Goal: Task Accomplishment & Management: Manage account settings

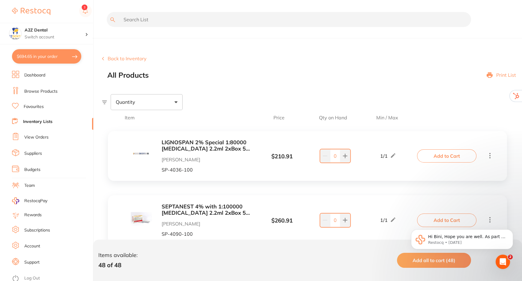
click at [34, 275] on link "Log Out" at bounding box center [32, 278] width 16 height 6
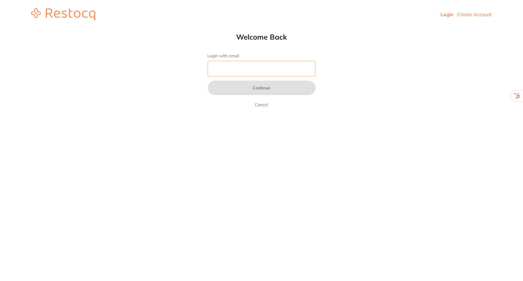
click at [243, 68] on input "Login with email" at bounding box center [262, 69] width 108 height 16
type input "[EMAIL_ADDRESS][DOMAIN_NAME]"
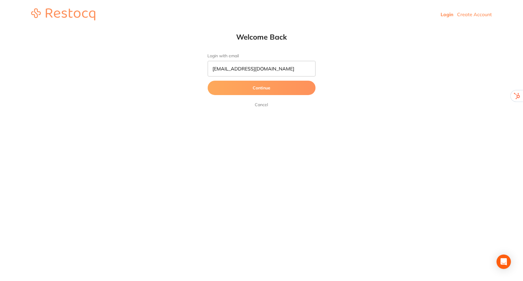
click at [246, 90] on button "Continue" at bounding box center [262, 88] width 108 height 14
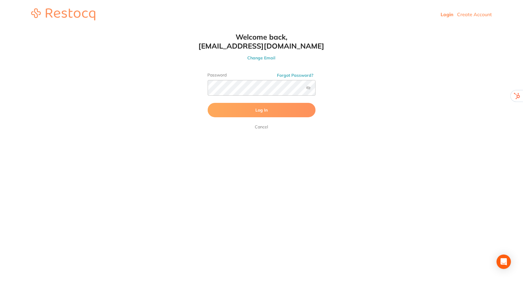
click at [254, 110] on button "Log In" at bounding box center [262, 110] width 108 height 14
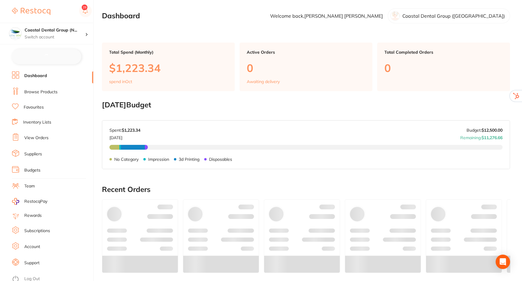
checkbox input "false"
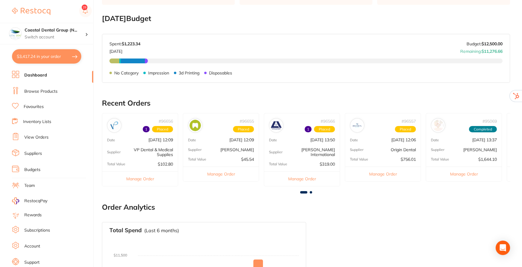
scroll to position [54, 0]
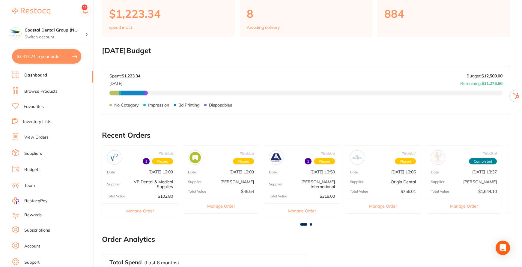
click at [34, 153] on link "Suppliers" at bounding box center [33, 153] width 18 height 6
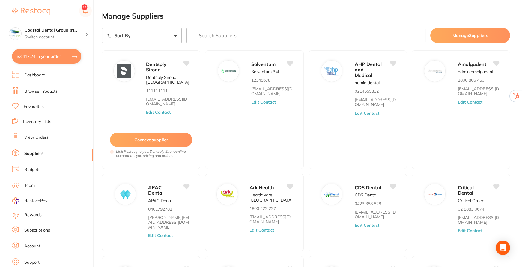
click at [38, 90] on link "Browse Products" at bounding box center [40, 91] width 33 height 6
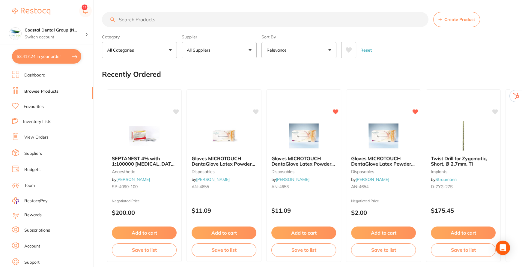
click at [30, 153] on link "Suppliers" at bounding box center [33, 153] width 18 height 6
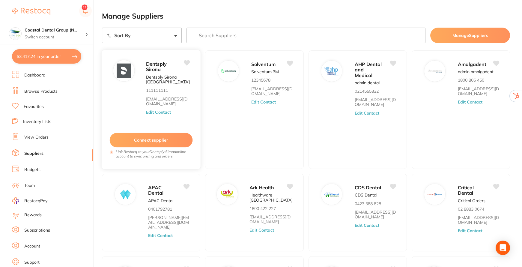
click at [163, 111] on button "Edit Contact" at bounding box center [158, 112] width 25 height 5
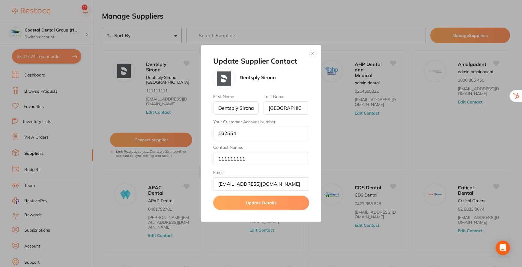
click at [314, 55] on button "button" at bounding box center [312, 53] width 7 height 7
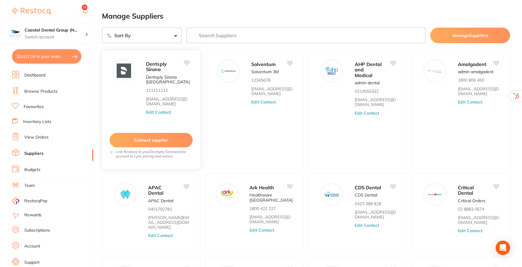
click at [162, 138] on button "Connect supplier" at bounding box center [151, 140] width 83 height 15
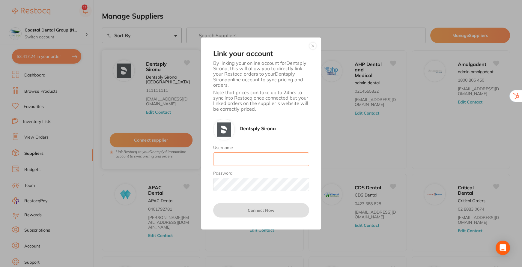
type input "skan3067@gmail.com"
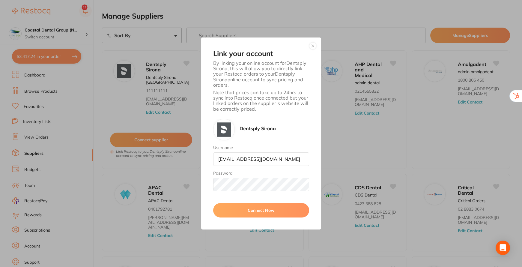
click at [311, 46] on button "button" at bounding box center [312, 45] width 7 height 7
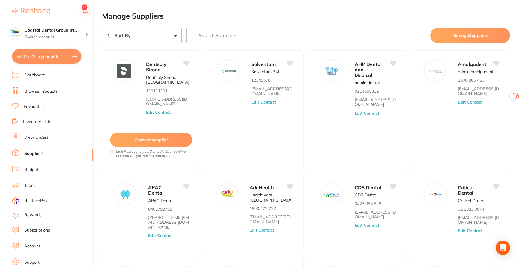
click at [35, 92] on link "Browse Products" at bounding box center [40, 91] width 33 height 6
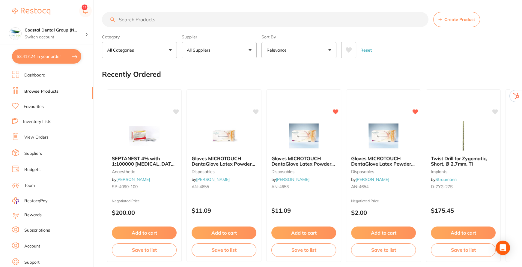
click at [58, 58] on button "$3,417.24 in your order" at bounding box center [46, 56] width 69 height 14
checkbox input "true"
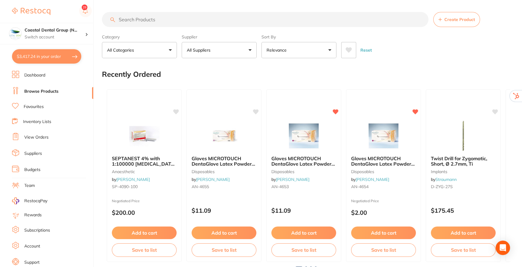
checkbox input "true"
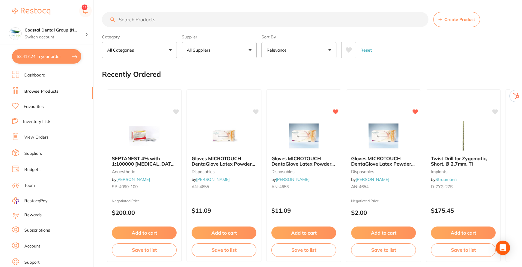
checkbox input "true"
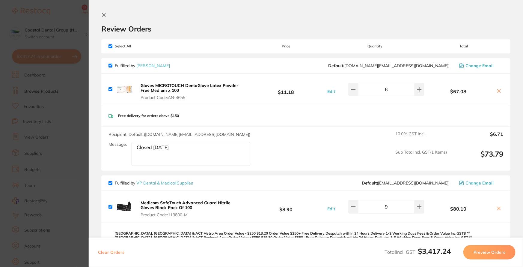
click at [112, 46] on input "checkbox" at bounding box center [111, 46] width 4 height 4
checkbox input "false"
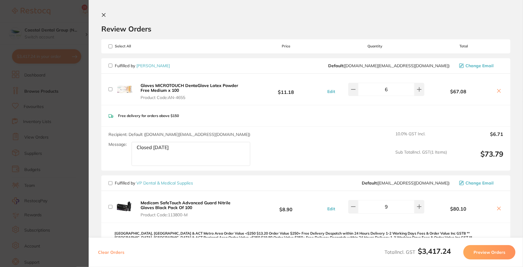
checkbox input "false"
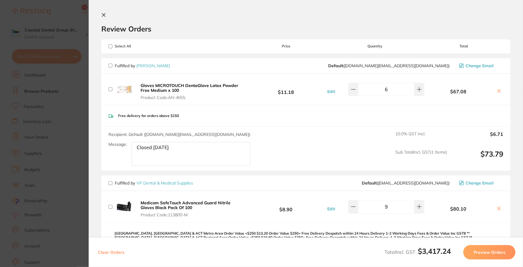
checkbox input "false"
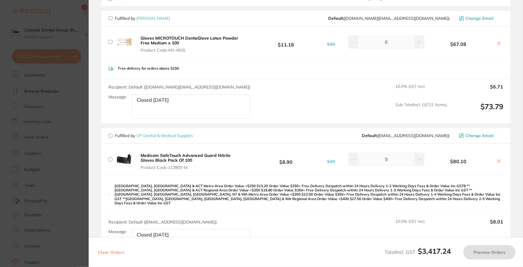
scroll to position [54, 0]
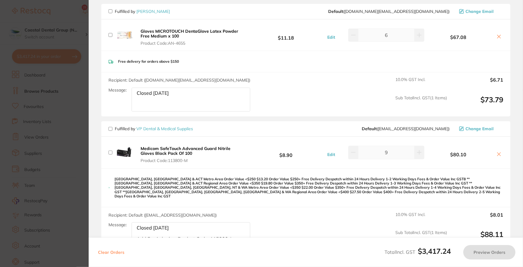
click at [109, 129] on input "checkbox" at bounding box center [111, 129] width 4 height 4
checkbox input "true"
click at [494, 254] on button "Preview Orders" at bounding box center [489, 252] width 52 height 14
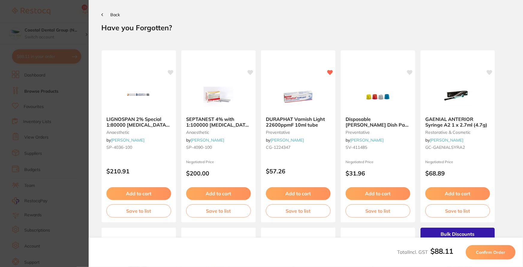
scroll to position [27, 0]
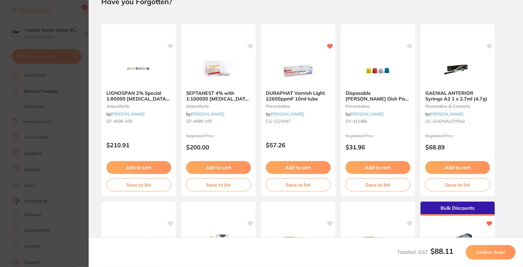
click at [494, 252] on span "Confirm Order" at bounding box center [490, 251] width 29 height 5
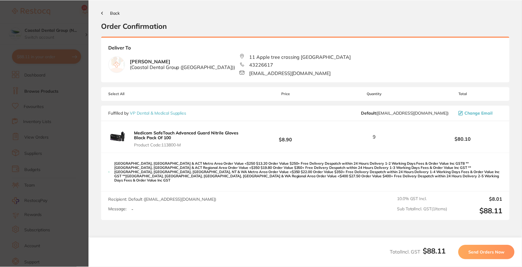
scroll to position [0, 0]
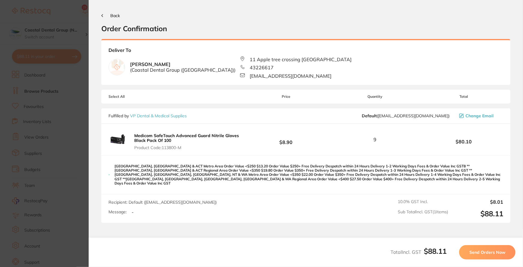
click at [494, 252] on span "Send Orders Now" at bounding box center [487, 251] width 36 height 5
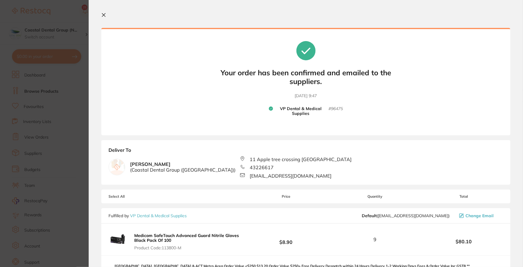
click at [103, 15] on icon at bounding box center [103, 14] width 3 height 3
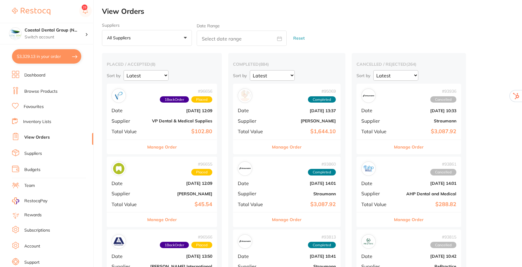
checkbox input "false"
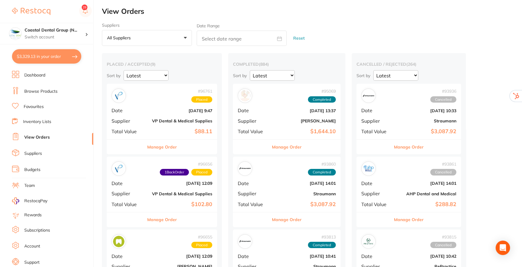
scroll to position [27, 0]
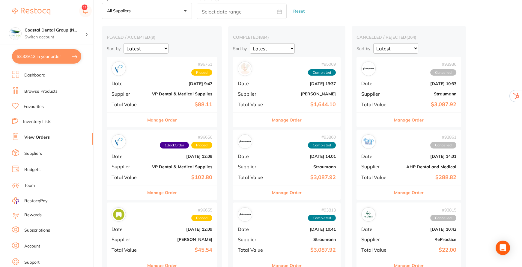
click at [164, 121] on button "Manage Order" at bounding box center [162, 120] width 30 height 14
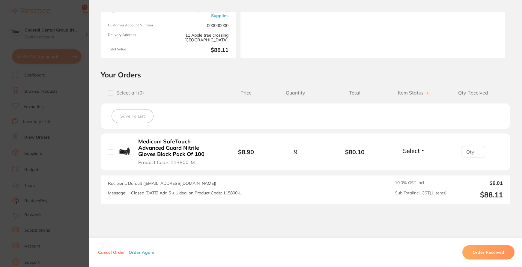
scroll to position [82, 0]
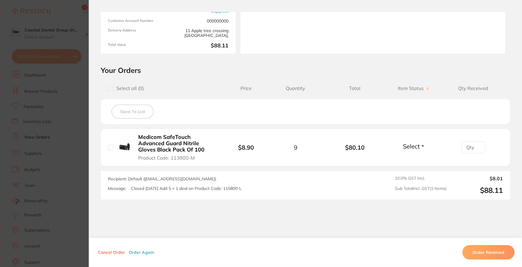
click at [137, 254] on button "Order Again" at bounding box center [141, 251] width 29 height 5
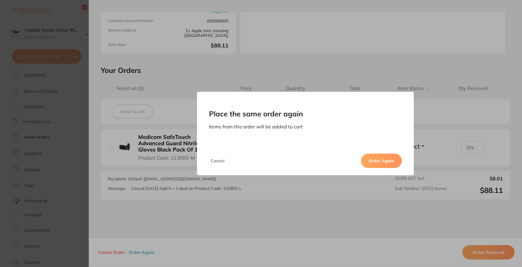
click at [377, 161] on button "Order Again" at bounding box center [381, 160] width 41 height 14
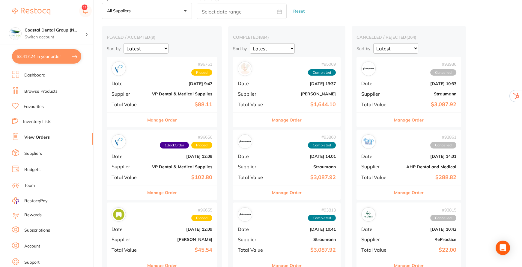
type textarea "Closed Friday Add 5 + 1 deal on Product Code: 115800-L"
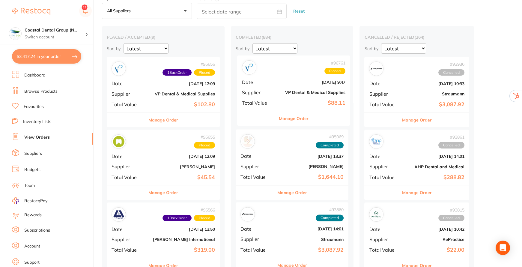
drag, startPoint x: 165, startPoint y: 89, endPoint x: 296, endPoint y: 90, distance: 131.3
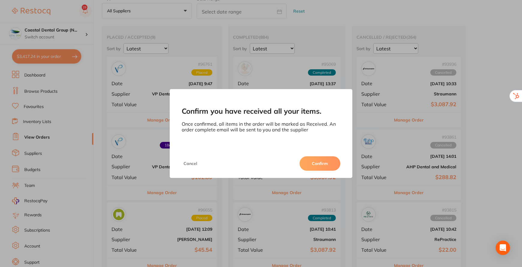
click at [318, 160] on button "Confirm" at bounding box center [319, 163] width 41 height 14
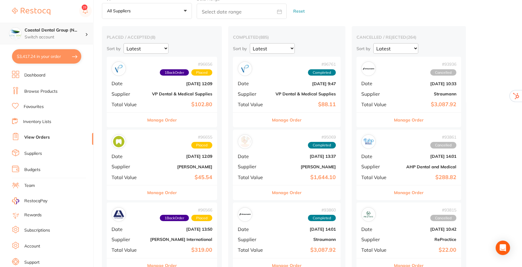
click at [88, 35] on div at bounding box center [89, 33] width 8 height 5
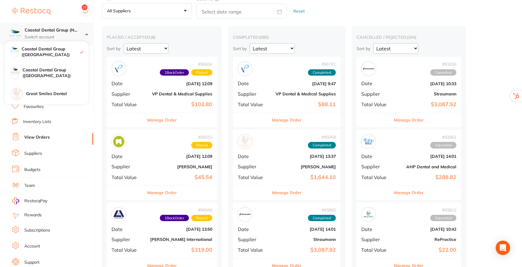
click at [84, 35] on p "Switch account" at bounding box center [55, 37] width 61 height 6
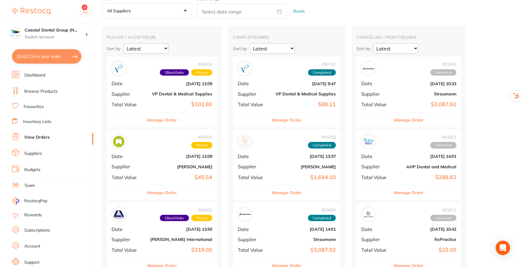
click at [31, 75] on link "Dashboard" at bounding box center [34, 75] width 21 height 6
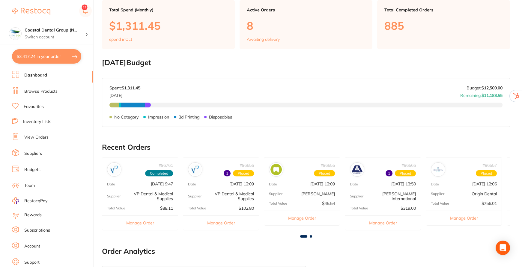
scroll to position [54, 0]
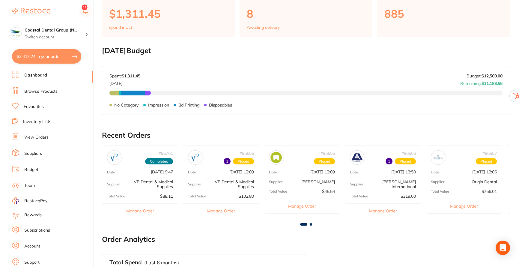
click at [32, 137] on link "View Orders" at bounding box center [36, 137] width 24 height 6
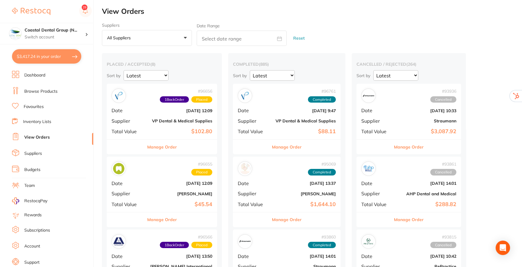
click at [160, 147] on button "Manage Order" at bounding box center [162, 147] width 30 height 14
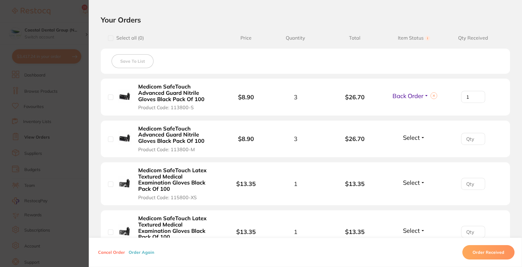
scroll to position [136, 0]
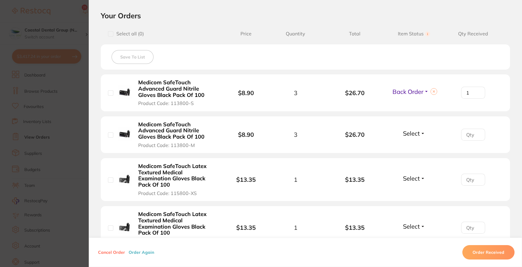
click at [418, 134] on button "Select" at bounding box center [414, 133] width 26 height 7
click at [414, 154] on span "Back Order" at bounding box center [414, 155] width 18 height 4
type input "1"
click at [475, 131] on input "1" at bounding box center [473, 135] width 24 height 12
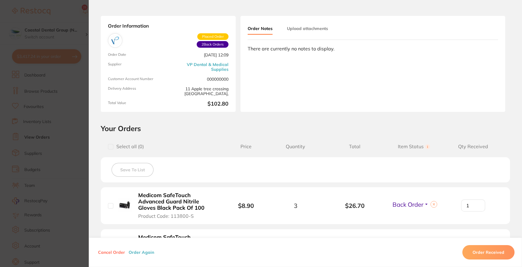
scroll to position [0, 0]
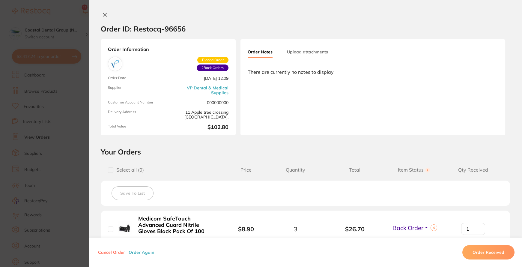
click at [103, 13] on icon at bounding box center [105, 14] width 5 height 5
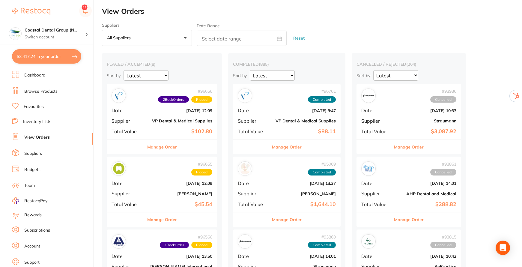
click at [38, 89] on link "Browse Products" at bounding box center [40, 91] width 33 height 6
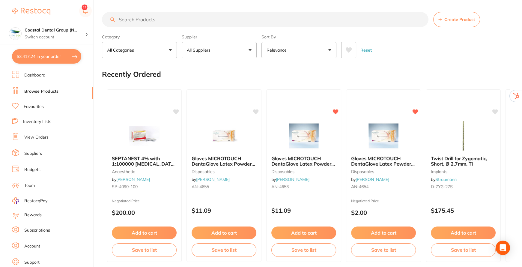
click at [150, 19] on input "search" at bounding box center [265, 19] width 326 height 15
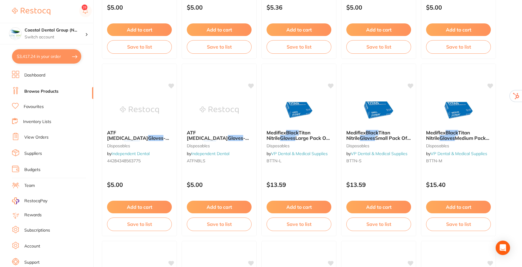
scroll to position [381, 0]
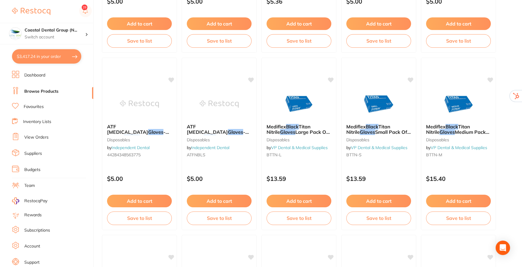
type input "black gloves"
click at [34, 105] on link "Favourites" at bounding box center [34, 107] width 20 height 6
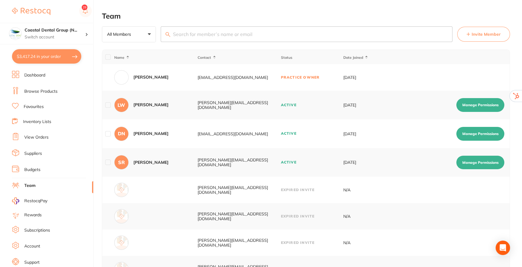
click at [488, 104] on button "Manage Permissions" at bounding box center [480, 105] width 48 height 14
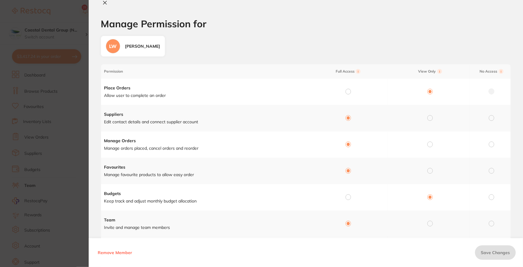
click at [106, 4] on icon at bounding box center [104, 2] width 3 height 3
checkbox input "false"
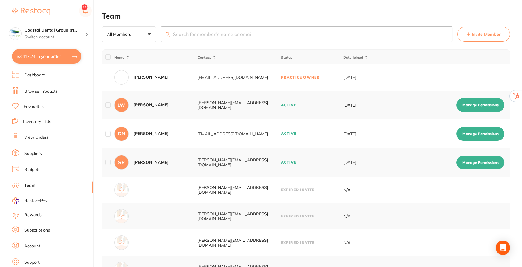
click at [35, 104] on link "Favourites" at bounding box center [34, 107] width 20 height 6
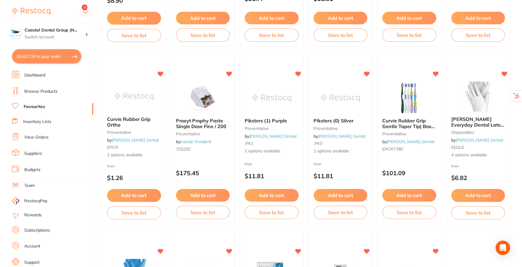
scroll to position [381, 0]
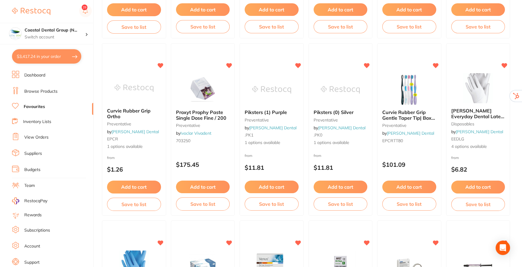
click at [25, 167] on link "Budgets" at bounding box center [32, 170] width 16 height 6
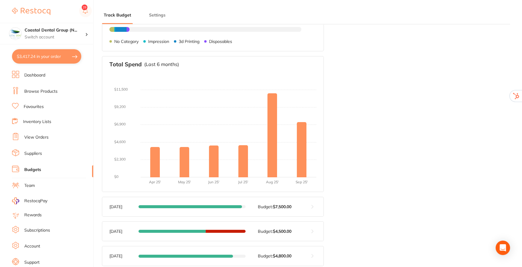
scroll to position [59, 0]
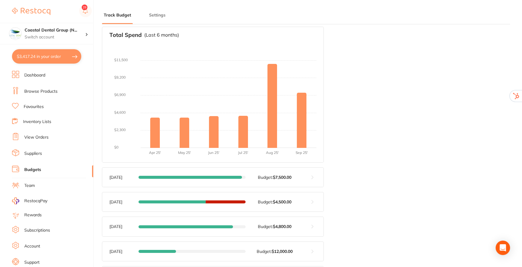
click at [309, 203] on button at bounding box center [312, 201] width 22 height 19
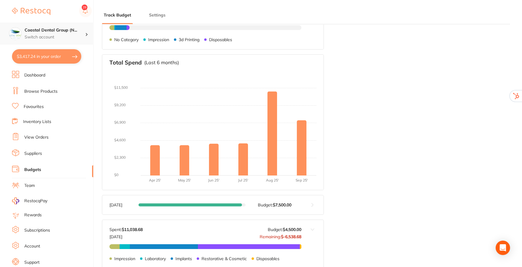
scroll to position [82, 0]
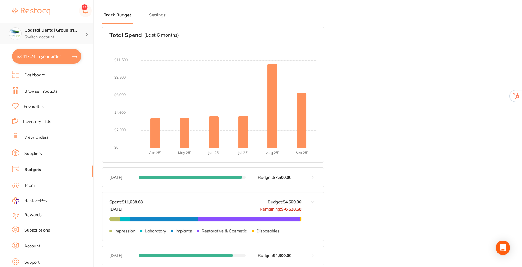
click at [82, 33] on h4 "Coastal Dental Group (N..." at bounding box center [55, 30] width 61 height 6
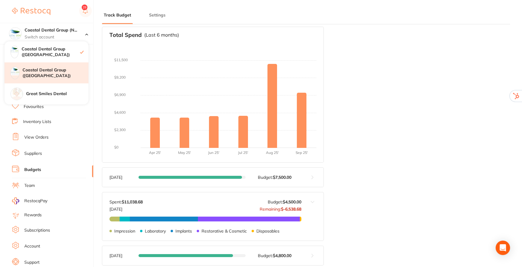
click at [62, 72] on h4 "Coastal Dental Group ([GEOGRAPHIC_DATA])" at bounding box center [55, 73] width 66 height 12
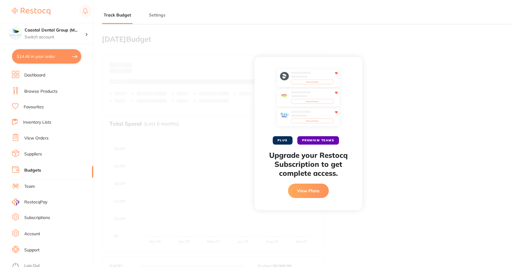
type input "10,000"
type input "5.0"
type input "10,000"
click at [78, 36] on p "Switch account" at bounding box center [55, 37] width 61 height 6
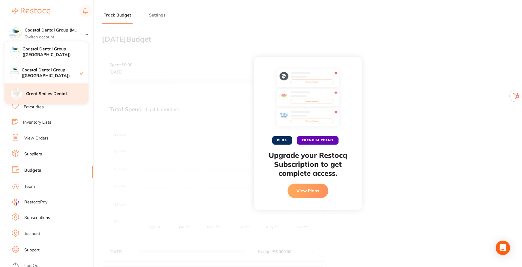
click at [62, 90] on div "Great Smiles Dental" at bounding box center [46, 93] width 84 height 21
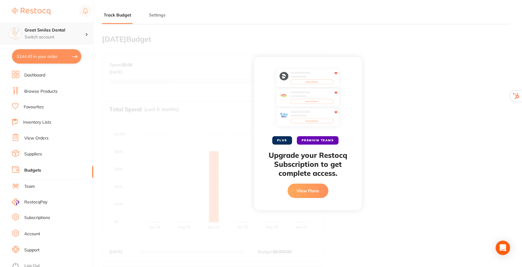
click at [75, 35] on p "Switch account" at bounding box center [55, 37] width 61 height 6
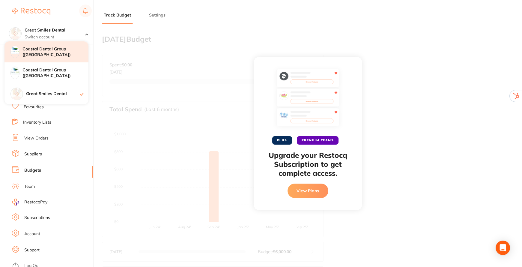
click at [44, 54] on h4 "Coastal Dental Group ([GEOGRAPHIC_DATA])" at bounding box center [55, 52] width 66 height 12
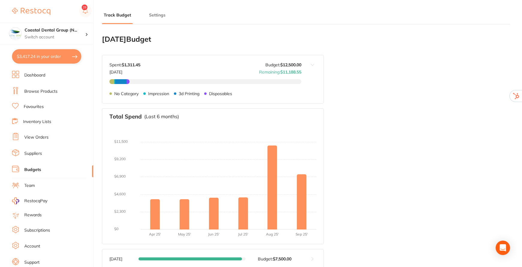
type input "10,000"
type input "12,500"
type input "5.0"
type input "250,000"
type input "12,500"
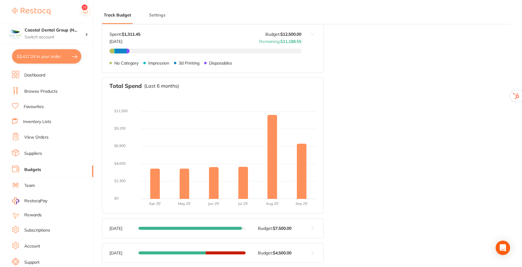
scroll to position [54, 0]
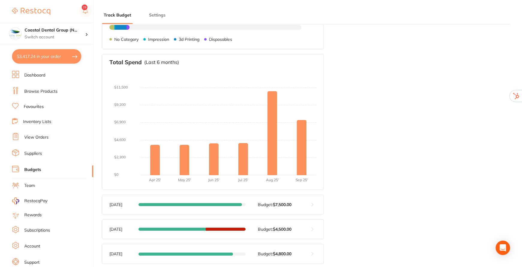
click at [34, 76] on link "Dashboard" at bounding box center [34, 75] width 21 height 6
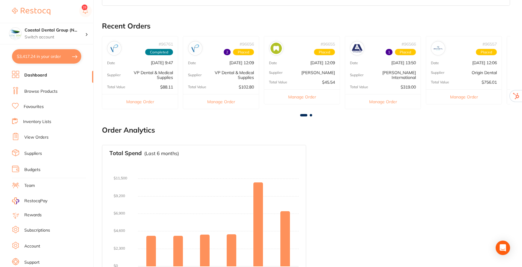
scroll to position [182, 0]
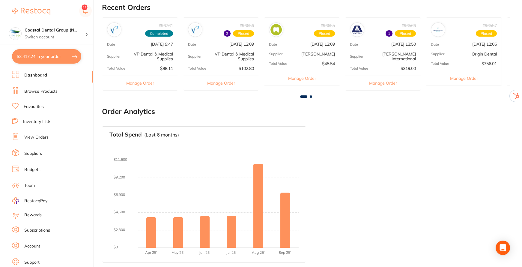
click at [44, 53] on button "$3,417.24 in your order" at bounding box center [46, 56] width 69 height 14
checkbox input "true"
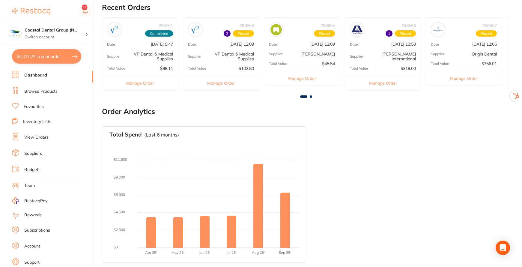
checkbox input "true"
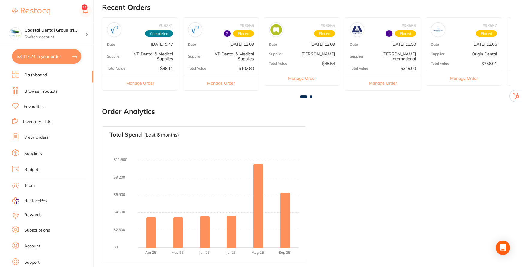
checkbox input "true"
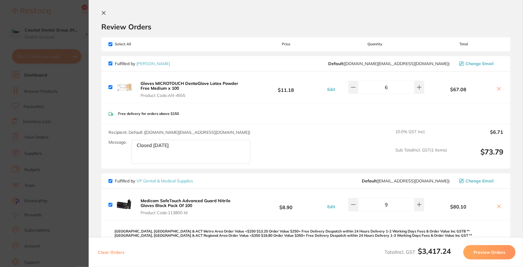
scroll to position [0, 0]
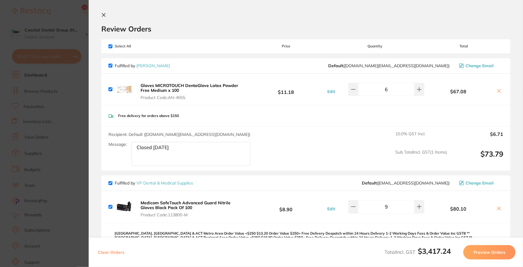
click at [110, 47] on input "checkbox" at bounding box center [111, 46] width 4 height 4
checkbox input "false"
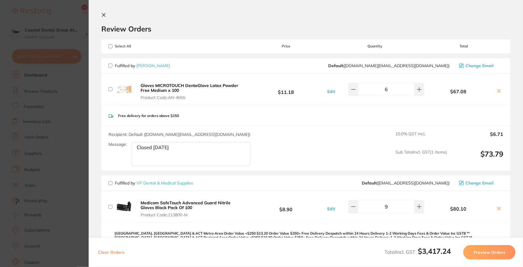
checkbox input "false"
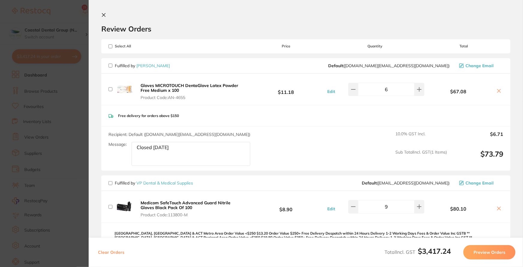
checkbox input "false"
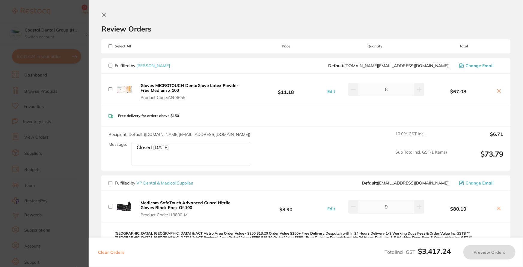
click at [106, 16] on button at bounding box center [104, 16] width 7 height 6
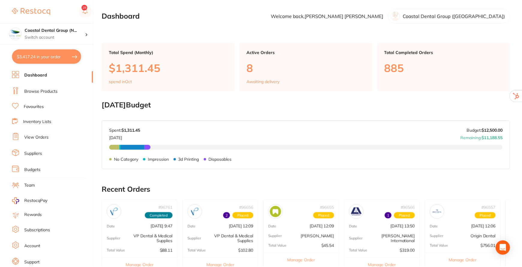
scroll to position [182, 0]
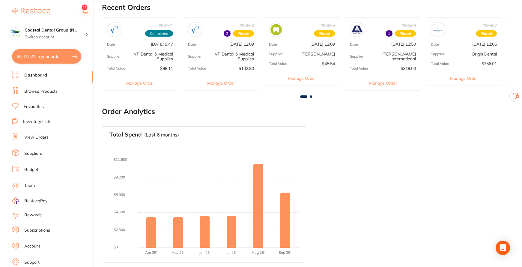
click at [42, 55] on button "$3,417.24 in your order" at bounding box center [46, 56] width 69 height 14
checkbox input "true"
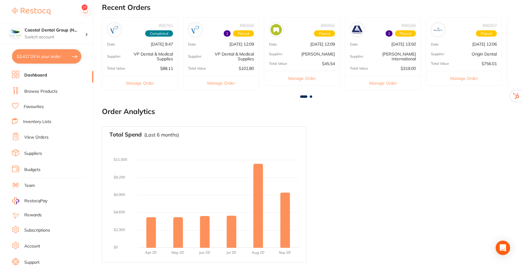
checkbox input "true"
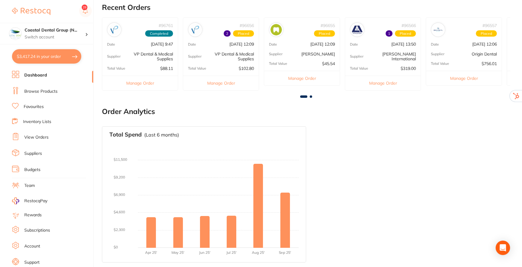
checkbox input "true"
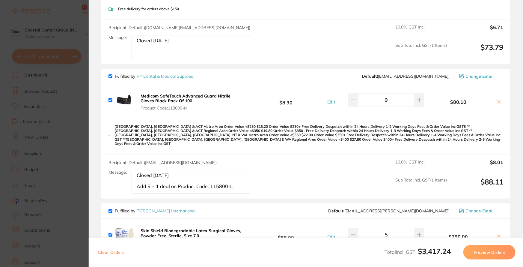
scroll to position [109, 0]
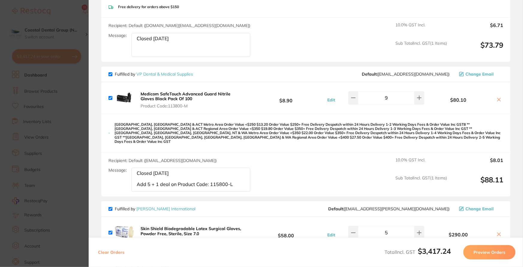
click at [237, 180] on textarea "Closed Friday Add 5 + 1 deal on Product Code: 115800-L" at bounding box center [191, 180] width 119 height 24
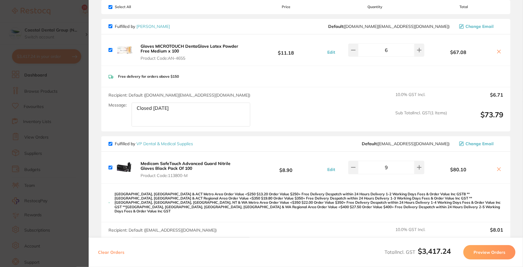
scroll to position [0, 0]
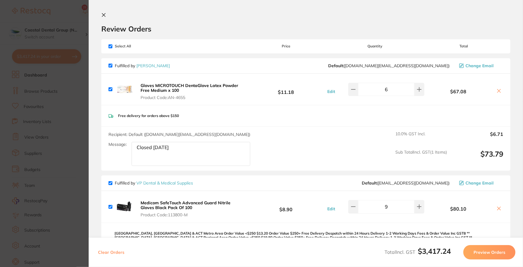
type textarea "Closed [DATE] Add 5 + 1 deal on Product Code: 115800-M"
click at [105, 16] on icon at bounding box center [103, 15] width 5 height 5
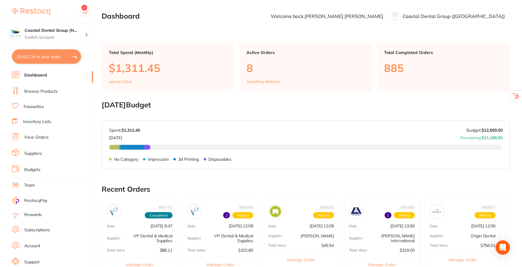
scroll to position [182, 0]
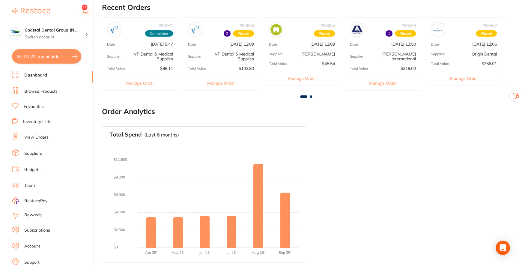
click at [40, 92] on link "Browse Products" at bounding box center [40, 91] width 33 height 6
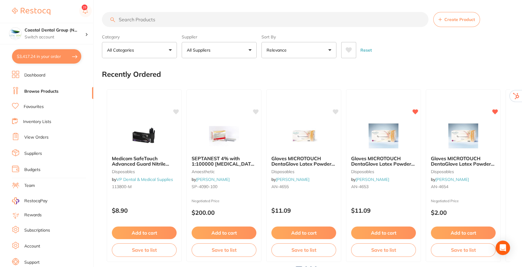
click at [248, 52] on button "All Suppliers" at bounding box center [219, 50] width 75 height 16
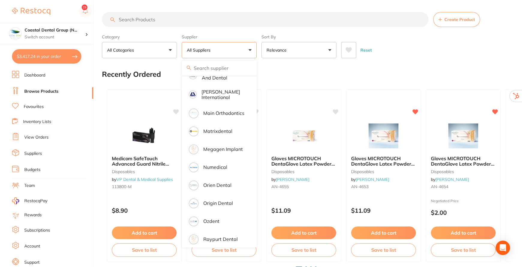
scroll to position [409, 0]
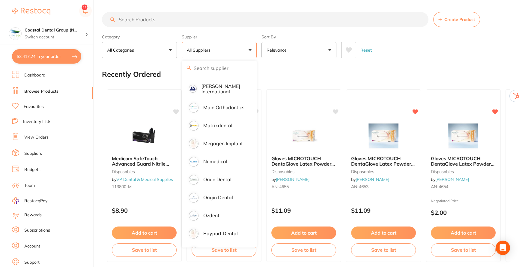
click at [27, 168] on link "Budgets" at bounding box center [32, 170] width 16 height 6
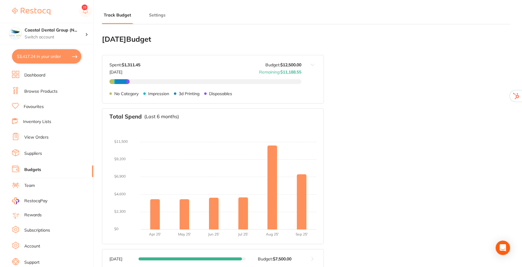
scroll to position [54, 0]
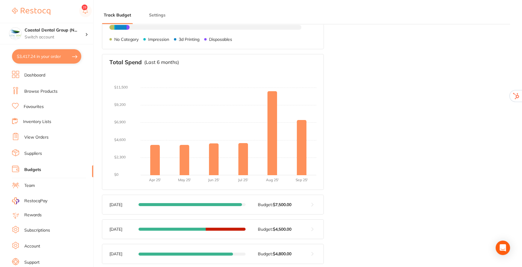
click at [312, 204] on button at bounding box center [312, 204] width 22 height 19
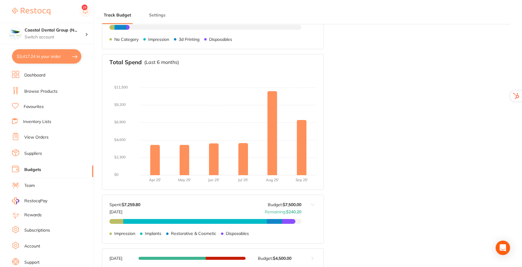
scroll to position [82, 0]
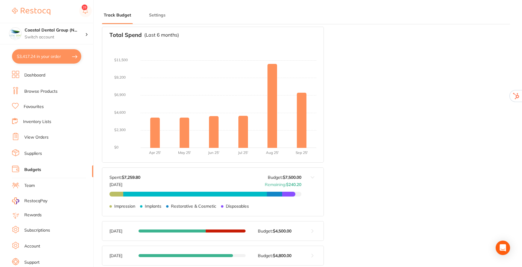
click at [310, 228] on button at bounding box center [312, 230] width 22 height 19
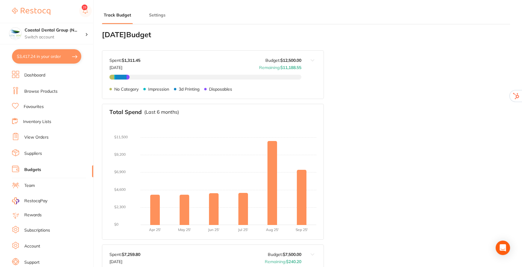
scroll to position [0, 0]
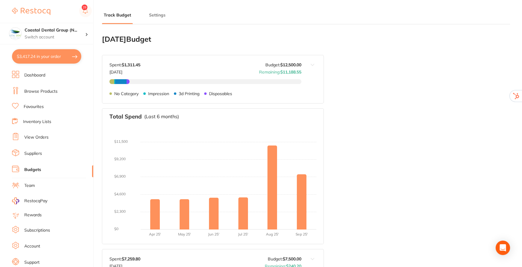
click at [43, 229] on link "Subscriptions" at bounding box center [37, 230] width 26 height 6
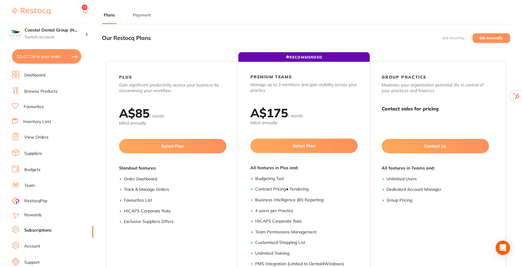
click at [453, 36] on label "Bill Monthly" at bounding box center [453, 38] width 22 height 4
click at [442, 38] on input "Bill Monthly" at bounding box center [442, 38] width 0 height 0
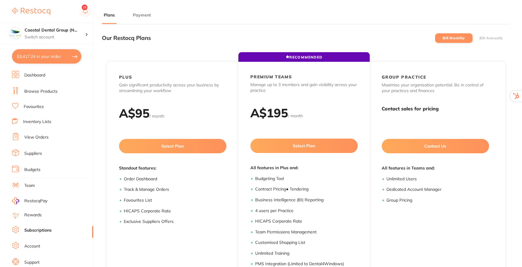
click at [488, 36] on label "Bill Annually" at bounding box center [491, 38] width 24 height 4
click at [479, 38] on input "Bill Annually" at bounding box center [479, 38] width 0 height 0
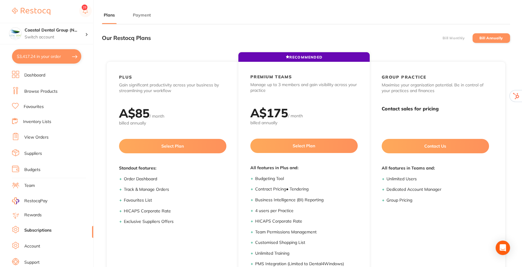
click at [27, 152] on link "Suppliers" at bounding box center [33, 153] width 18 height 6
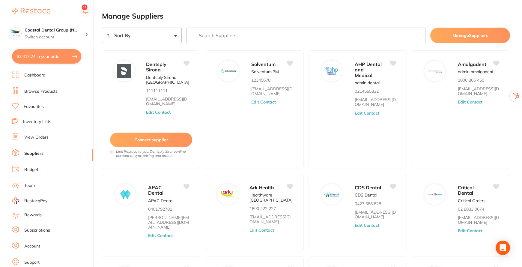
click at [37, 124] on link "Inventory Lists" at bounding box center [37, 122] width 28 height 6
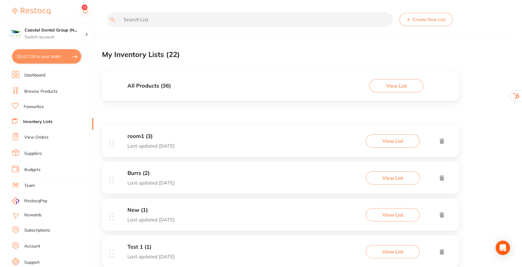
click at [33, 75] on link "Dashboard" at bounding box center [34, 75] width 21 height 6
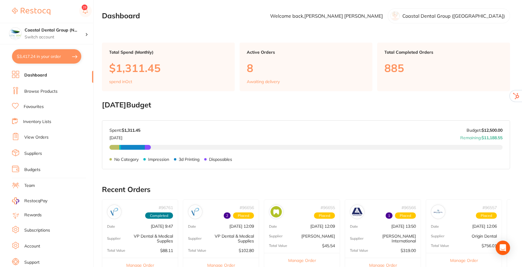
click at [32, 137] on link "View Orders" at bounding box center [36, 137] width 24 height 6
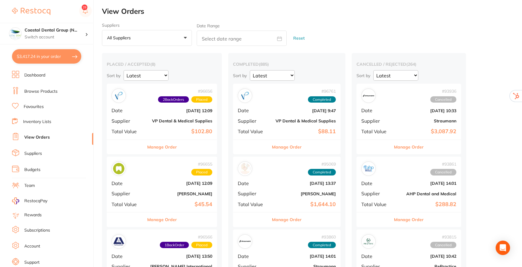
click at [279, 39] on icon at bounding box center [279, 38] width 5 height 5
select select "9"
select select "2025"
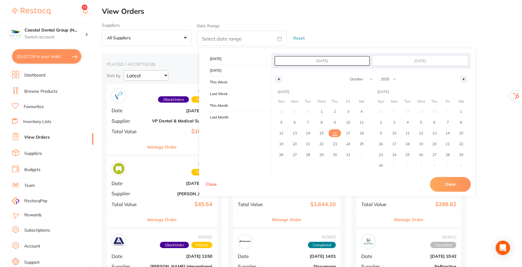
click at [269, 15] on h2 "View Orders" at bounding box center [312, 11] width 420 height 8
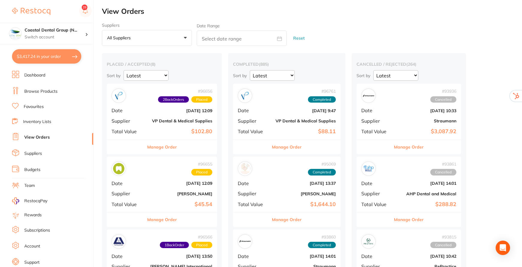
click at [166, 220] on button "Manage Order" at bounding box center [162, 219] width 30 height 14
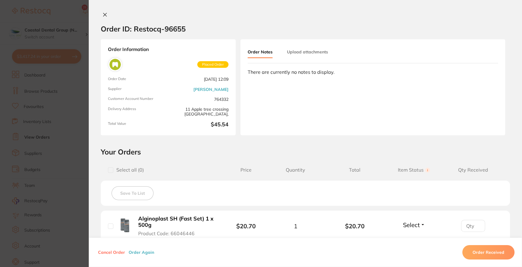
click at [297, 51] on button "Upload attachments" at bounding box center [307, 51] width 41 height 11
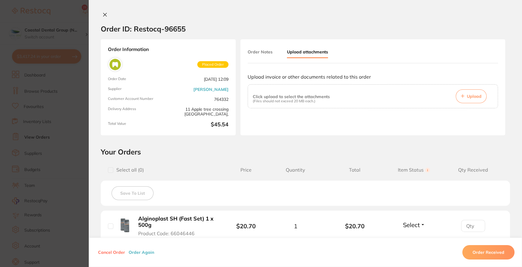
click at [104, 16] on icon at bounding box center [105, 14] width 5 height 5
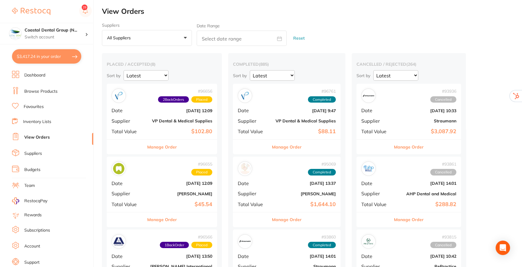
click at [279, 37] on icon at bounding box center [279, 38] width 5 height 5
select select "9"
select select "2025"
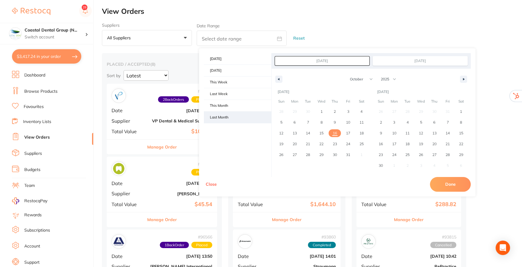
click at [221, 113] on span "Last Month" at bounding box center [237, 117] width 67 height 11
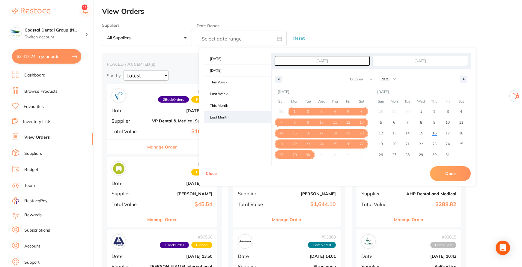
type input "Sep 1, 2025"
type input "Sep 30, 2025"
select select "8"
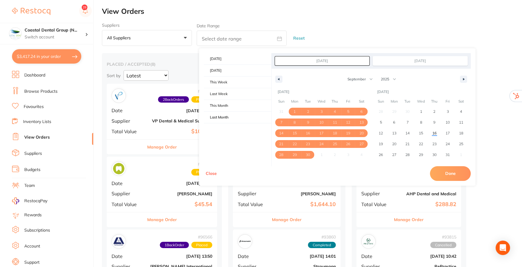
click at [455, 172] on button "Done" at bounding box center [450, 173] width 41 height 14
type input "Sept 1 2025 to Sept 30 2025"
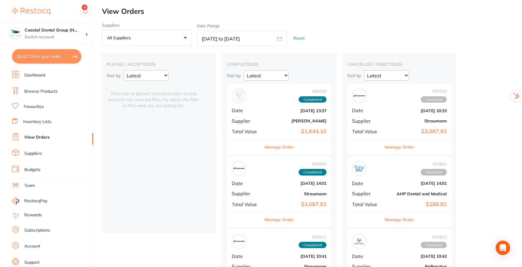
click at [299, 38] on button "Reset" at bounding box center [298, 38] width 15 height 16
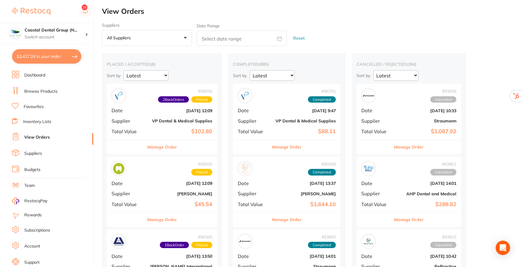
click at [281, 38] on icon at bounding box center [279, 38] width 5 height 5
select select "9"
select select "2025"
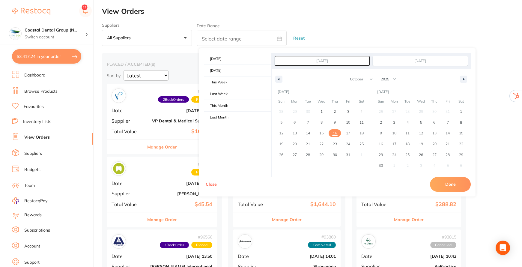
click at [185, 41] on button "All suppliers +0" at bounding box center [147, 38] width 90 height 16
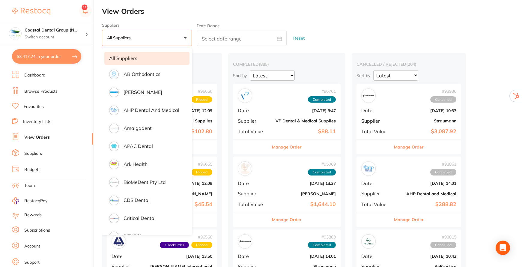
click at [281, 36] on icon at bounding box center [279, 38] width 5 height 5
select select "9"
select select "2025"
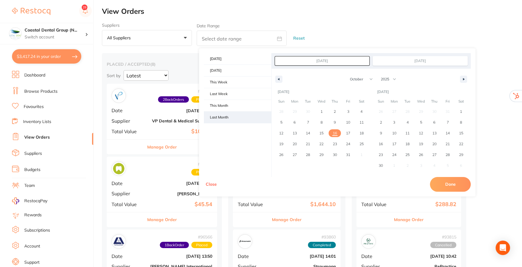
click at [224, 115] on span "Last Month" at bounding box center [237, 117] width 67 height 11
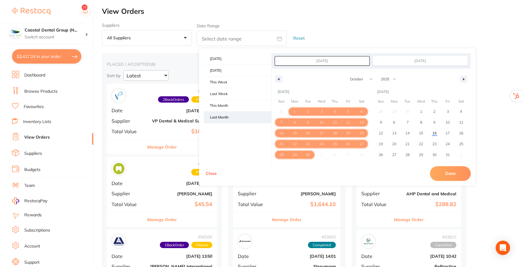
type input "Sep 1, 2025"
type input "Sep 30, 2025"
select select "8"
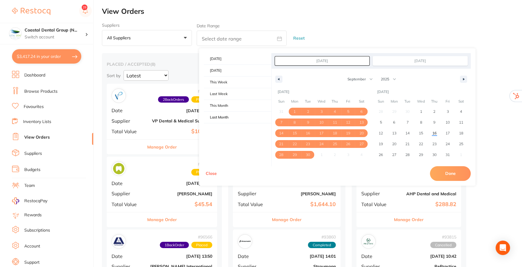
click at [446, 173] on button "Done" at bounding box center [450, 173] width 41 height 14
type input "Sept 1 2025 to Sept 30 2025"
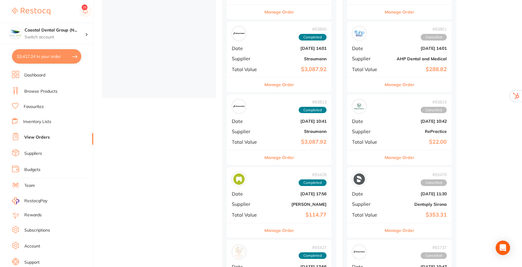
scroll to position [136, 0]
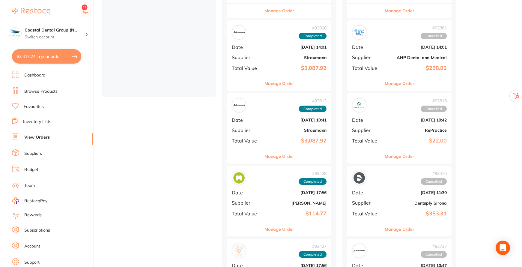
click at [271, 157] on button "Manage Order" at bounding box center [279, 156] width 30 height 14
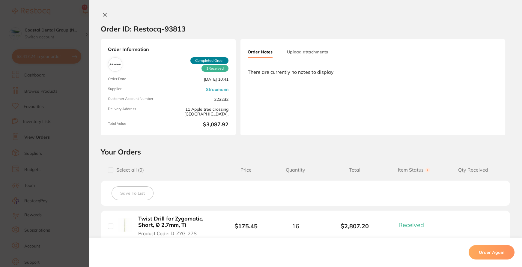
click at [310, 55] on button "Upload attachments" at bounding box center [307, 51] width 41 height 11
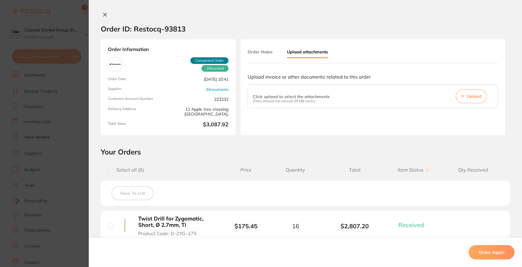
click at [259, 49] on button "Order Notes" at bounding box center [260, 51] width 25 height 11
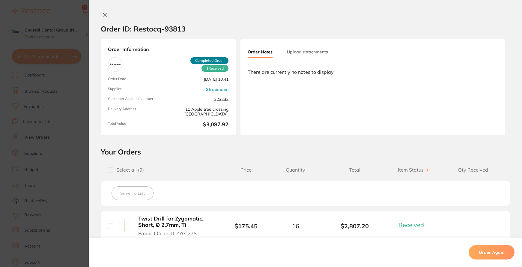
click at [106, 14] on icon at bounding box center [105, 14] width 5 height 5
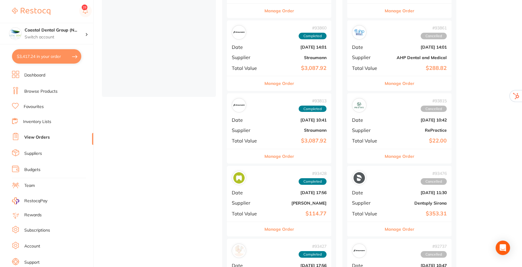
click at [286, 80] on button "Manage Order" at bounding box center [279, 83] width 30 height 14
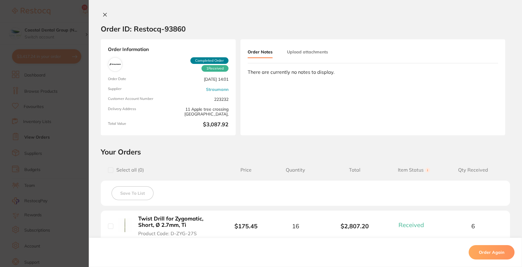
click at [299, 51] on button "Upload attachments" at bounding box center [307, 51] width 41 height 11
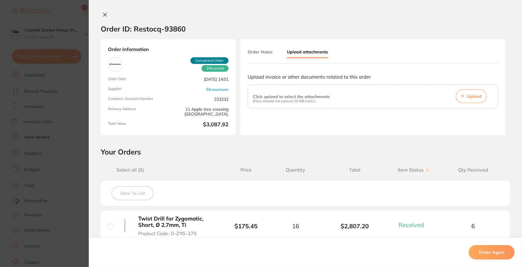
click at [103, 13] on icon at bounding box center [105, 14] width 5 height 5
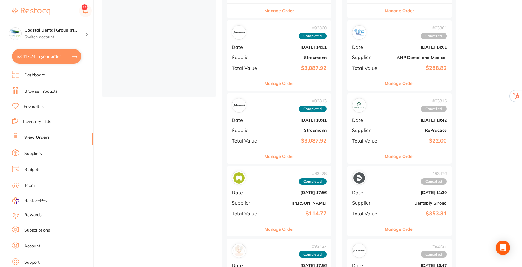
click at [270, 156] on button "Manage Order" at bounding box center [279, 156] width 30 height 14
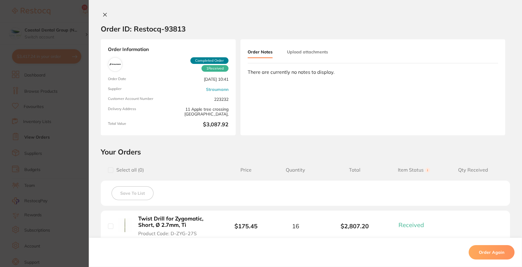
click at [306, 52] on button "Upload attachments" at bounding box center [307, 51] width 41 height 11
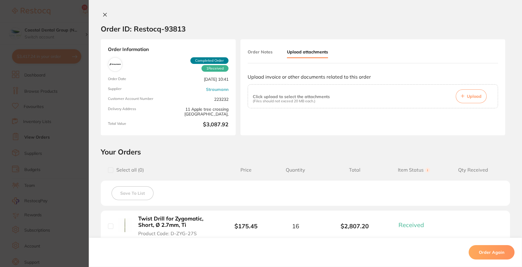
click at [103, 15] on icon at bounding box center [105, 14] width 5 height 5
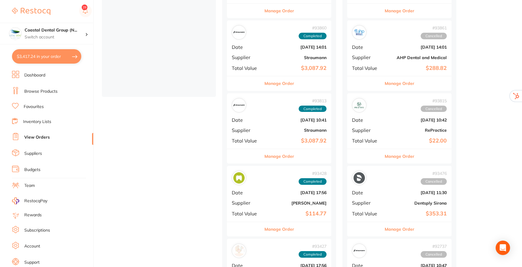
click at [36, 74] on link "Dashboard" at bounding box center [34, 75] width 21 height 6
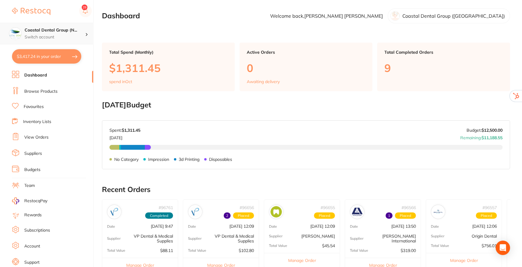
click at [74, 34] on p "Switch account" at bounding box center [55, 37] width 61 height 6
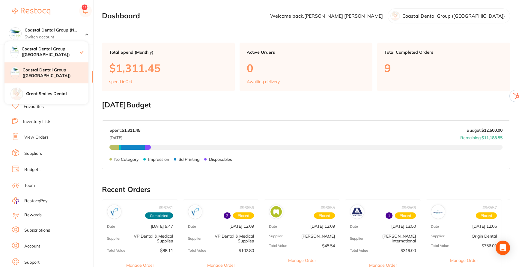
click at [60, 66] on div "Coastal Dental Group ([GEOGRAPHIC_DATA])" at bounding box center [46, 72] width 84 height 21
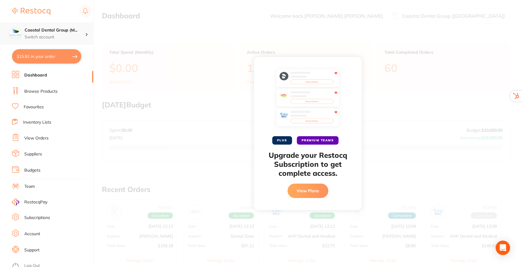
click at [74, 33] on h4 "Coastal Dental Group (M..." at bounding box center [55, 30] width 61 height 6
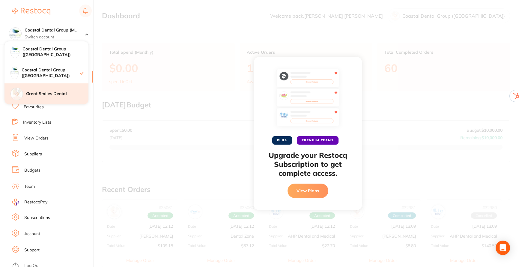
click at [52, 95] on h4 "Great Smiles Dental" at bounding box center [57, 94] width 62 height 6
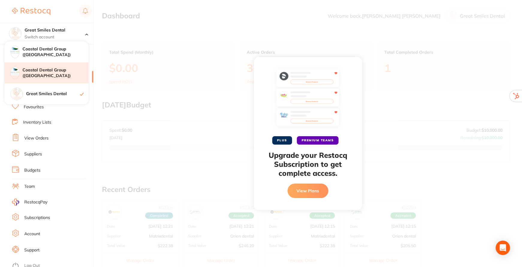
click at [47, 68] on h4 "Coastal Dental Group ([GEOGRAPHIC_DATA])" at bounding box center [55, 73] width 66 height 12
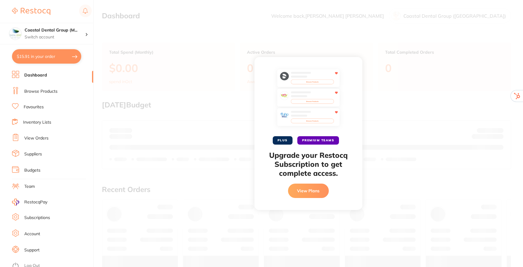
click at [68, 34] on div "Coastal Dental Group (M... Switch account" at bounding box center [55, 33] width 61 height 13
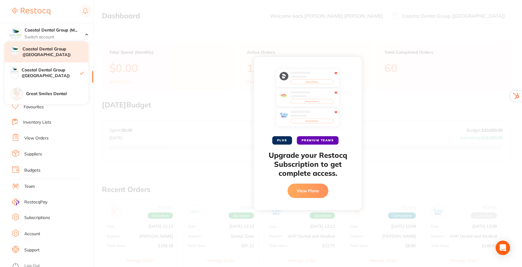
click at [52, 49] on h4 "Coastal Dental Group ([GEOGRAPHIC_DATA])" at bounding box center [55, 52] width 66 height 12
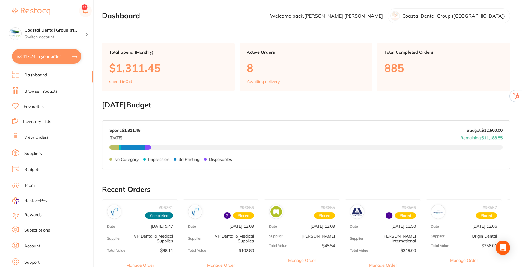
click at [56, 60] on button "$3,417.24 in your order" at bounding box center [46, 56] width 69 height 14
checkbox input "true"
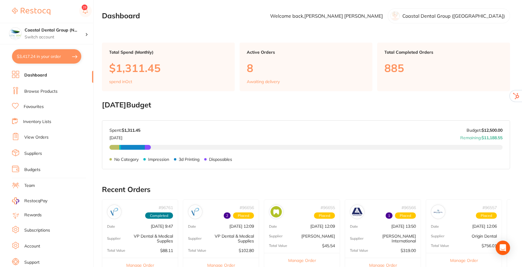
checkbox input "true"
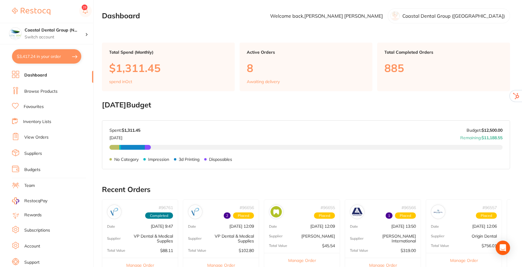
checkbox input "true"
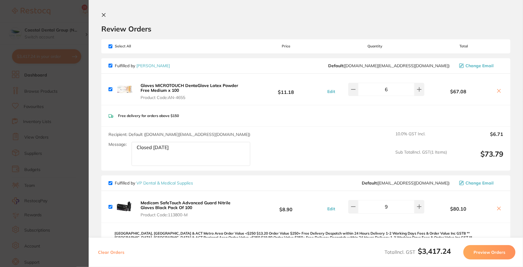
drag, startPoint x: 66, startPoint y: 95, endPoint x: 175, endPoint y: 40, distance: 122.7
click at [66, 94] on section "Update RRP Set your pre negotiated price for this item. Item Agreed RRP (excl. …" at bounding box center [261, 133] width 523 height 267
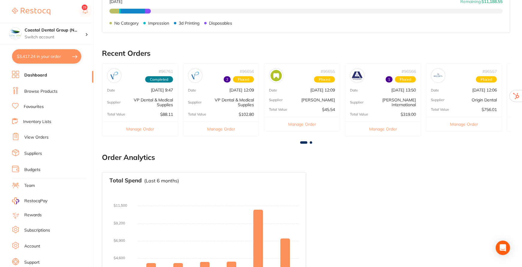
click at [40, 230] on link "Subscriptions" at bounding box center [37, 230] width 26 height 6
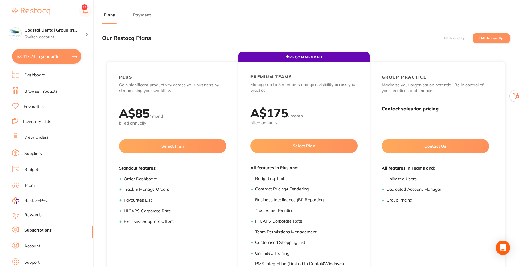
click at [138, 14] on button "Payment" at bounding box center [142, 15] width 22 height 6
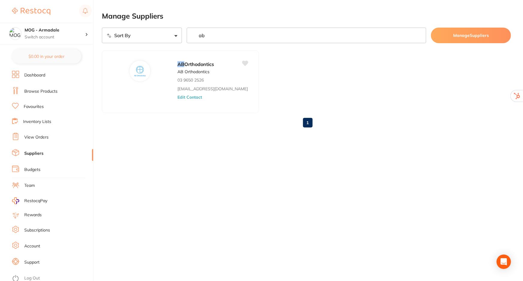
click at [38, 275] on link "Log Out" at bounding box center [32, 278] width 16 height 6
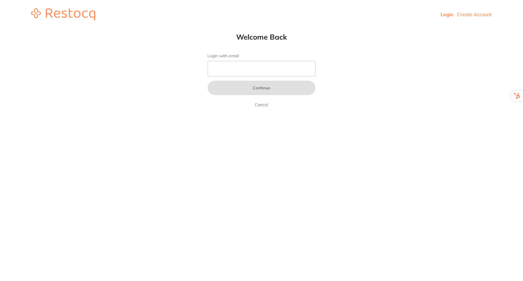
click at [249, 70] on input "Login with email" at bounding box center [262, 69] width 108 height 16
drag, startPoint x: 372, startPoint y: 41, endPoint x: 393, endPoint y: 5, distance: 41.1
click at [379, 29] on html "Login Create Account Welcome Back Login with email Continue Cancel Welcome back…" at bounding box center [261, 14] width 523 height 29
drag, startPoint x: 324, startPoint y: 115, endPoint x: 368, endPoint y: 14, distance: 109.7
click at [325, 29] on html "Login Create Account Welcome Back Login with email Continue Cancel Welcome back…" at bounding box center [261, 14] width 523 height 29
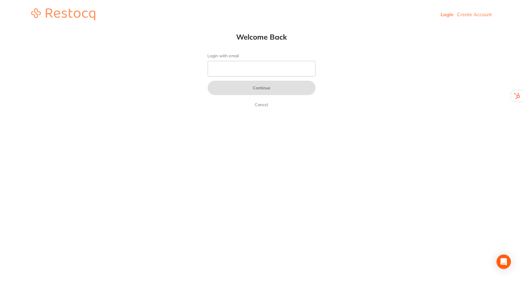
click at [433, 29] on html "Login Create Account Welcome Back Login with email Continue Cancel Welcome back…" at bounding box center [261, 14] width 523 height 29
click at [231, 68] on input "Login with email" at bounding box center [262, 69] width 108 height 16
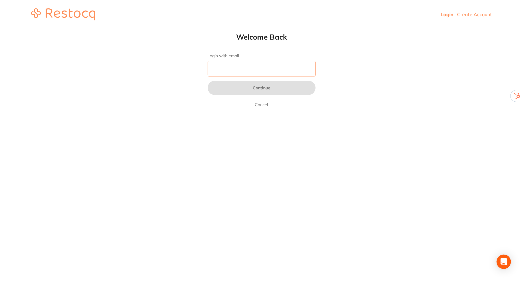
click at [231, 67] on input "Login with email" at bounding box center [262, 69] width 108 height 16
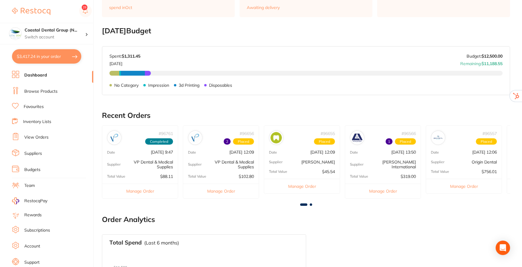
scroll to position [109, 0]
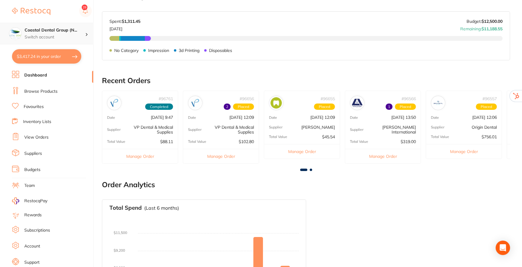
click at [81, 33] on div "Coastal Dental Group (N... Switch account" at bounding box center [55, 33] width 61 height 13
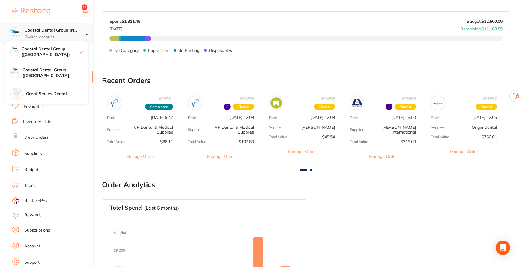
click at [85, 32] on div at bounding box center [89, 33] width 8 height 5
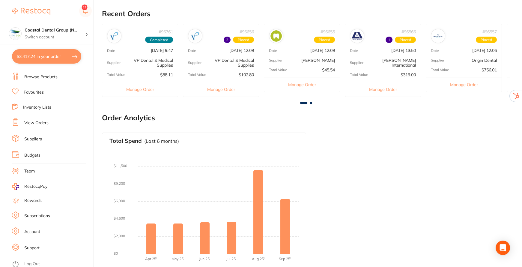
scroll to position [182, 0]
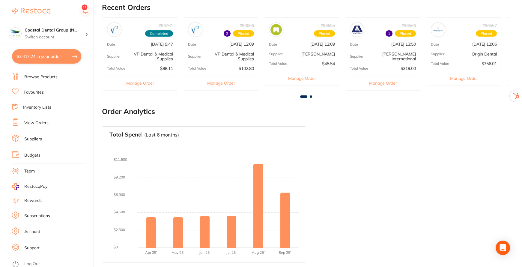
click at [30, 245] on link "Support" at bounding box center [31, 248] width 15 height 6
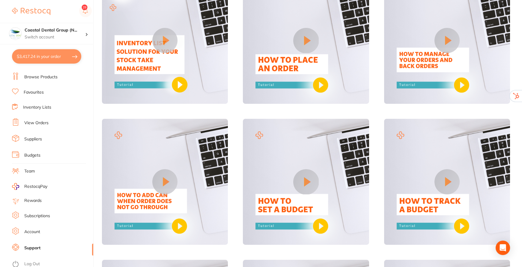
scroll to position [82, 0]
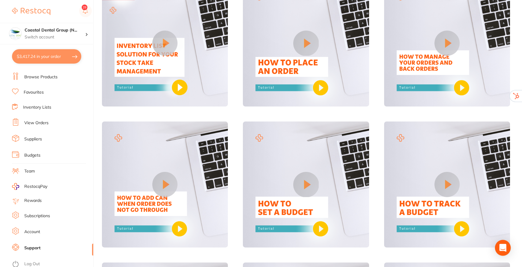
click at [501, 249] on icon "Open Intercom Messenger" at bounding box center [502, 248] width 7 height 8
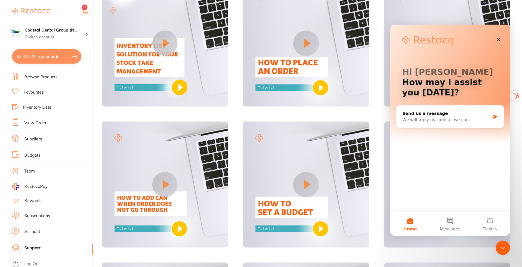
scroll to position [0, 0]
click at [499, 40] on icon "Close" at bounding box center [498, 39] width 3 height 3
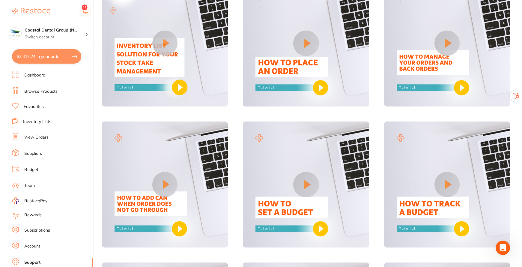
click at [35, 227] on link "Subscriptions" at bounding box center [37, 230] width 26 height 6
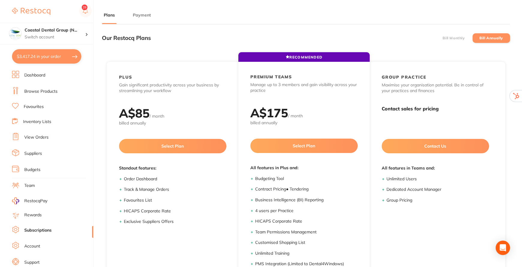
click at [455, 37] on label "Bill Monthly" at bounding box center [453, 38] width 22 height 4
click at [442, 38] on input "Bill Monthly" at bounding box center [442, 38] width 0 height 0
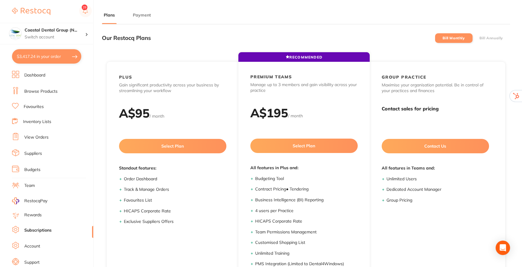
click at [491, 38] on label "Bill Annually" at bounding box center [491, 38] width 24 height 4
click at [479, 38] on input "Bill Annually" at bounding box center [479, 38] width 0 height 0
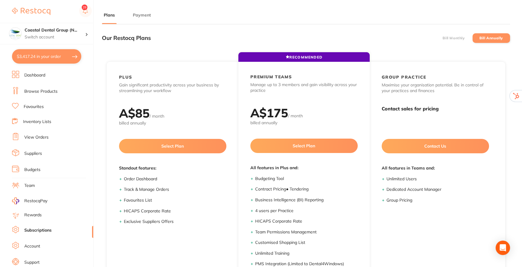
click at [31, 183] on link "Team" at bounding box center [29, 186] width 10 height 6
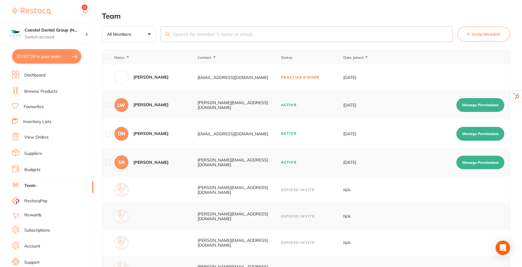
click at [485, 33] on span "Invite Member" at bounding box center [486, 34] width 29 height 6
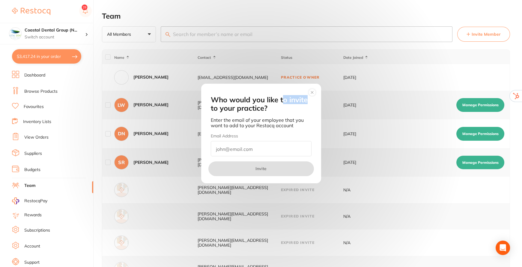
drag, startPoint x: 282, startPoint y: 88, endPoint x: 318, endPoint y: 80, distance: 37.3
click at [318, 80] on div "Who would you like to invite to your practice? Enter the email of your employee…" at bounding box center [261, 133] width 522 height 267
click at [289, 151] on input "email" at bounding box center [261, 148] width 101 height 15
click at [312, 93] on circle at bounding box center [311, 92] width 7 height 7
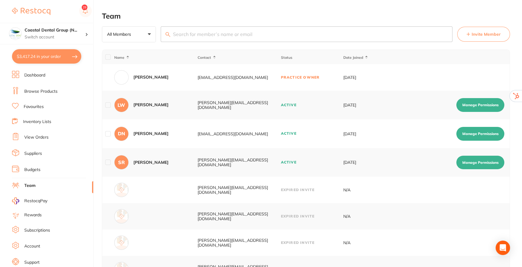
click at [485, 104] on button "Manage Permissions" at bounding box center [480, 105] width 48 height 14
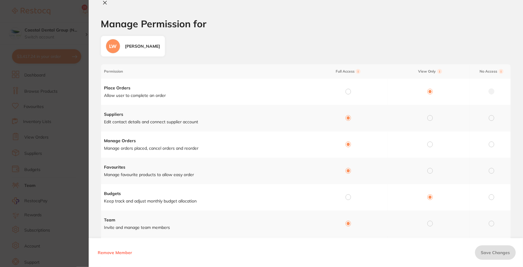
click at [106, 3] on icon at bounding box center [104, 2] width 3 height 3
checkbox input "false"
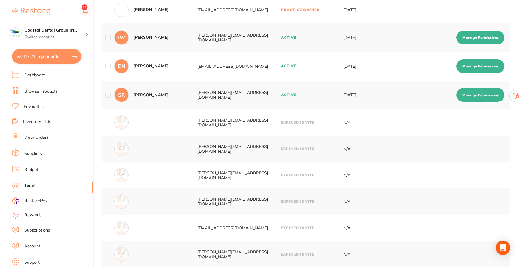
scroll to position [54, 0]
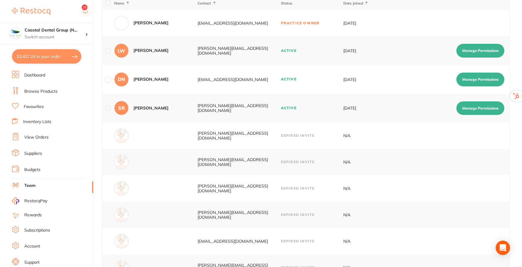
click at [32, 153] on link "Suppliers" at bounding box center [33, 153] width 18 height 6
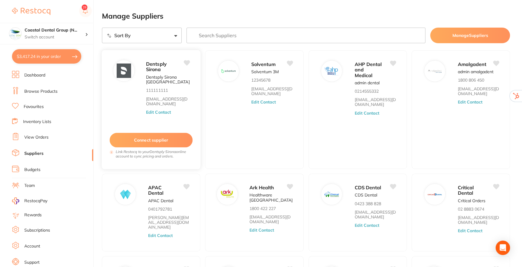
click at [158, 112] on button "Edit Contact" at bounding box center [158, 112] width 25 height 5
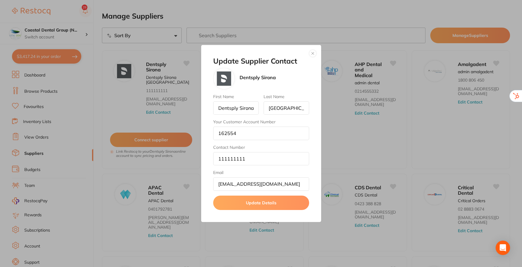
click at [261, 206] on button "Update Details" at bounding box center [261, 202] width 96 height 14
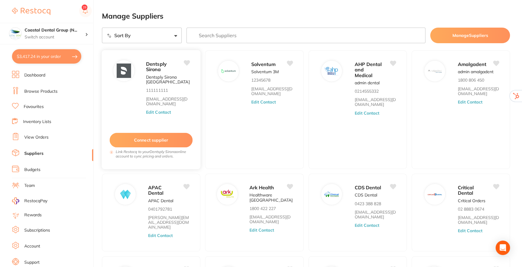
click at [147, 142] on button "Connect supplier" at bounding box center [151, 140] width 83 height 15
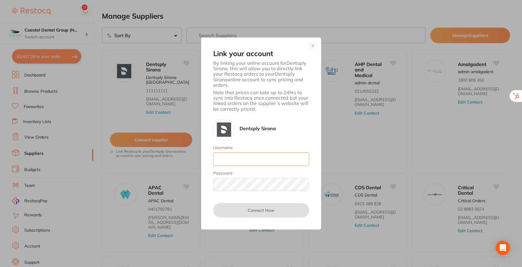
type input "[EMAIL_ADDRESS][DOMAIN_NAME]"
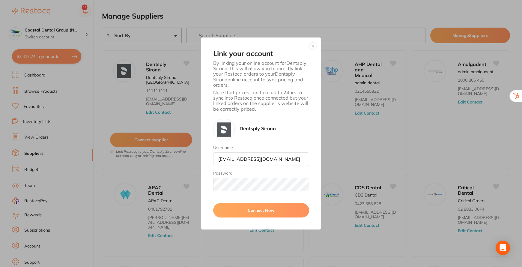
click at [313, 45] on button "button" at bounding box center [312, 45] width 7 height 7
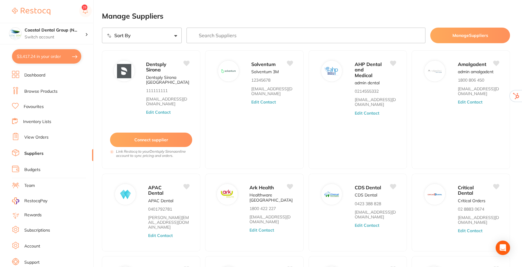
drag, startPoint x: 28, startPoint y: 169, endPoint x: 29, endPoint y: 160, distance: 8.5
click at [28, 169] on link "Budgets" at bounding box center [32, 170] width 16 height 6
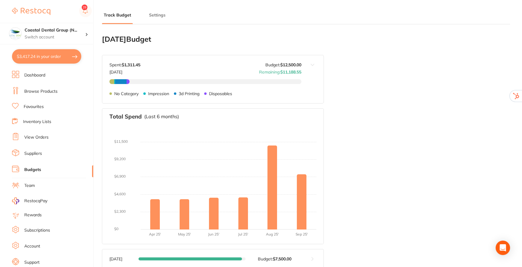
click at [156, 14] on button "Settings" at bounding box center [157, 15] width 20 height 6
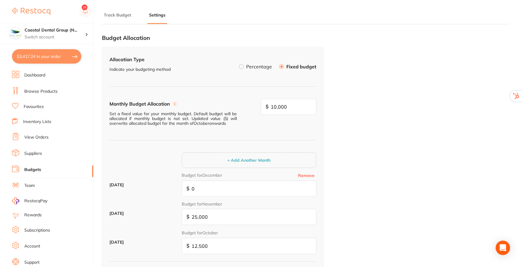
click at [244, 68] on label at bounding box center [241, 66] width 5 height 5
click at [239, 64] on input "Percentage" at bounding box center [239, 64] width 0 height 0
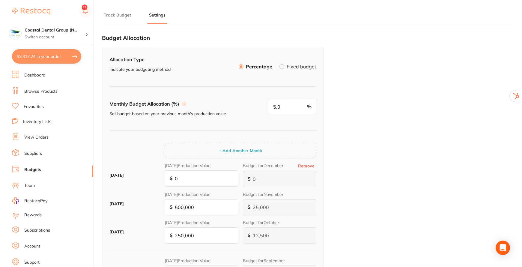
click at [122, 16] on button "Track Budget" at bounding box center [117, 15] width 31 height 6
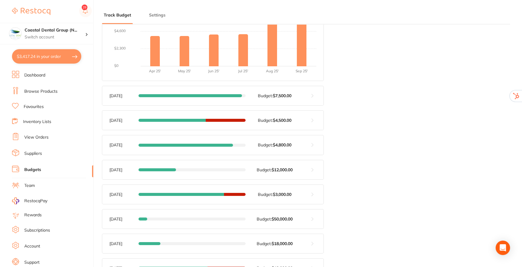
scroll to position [163, 0]
click at [311, 121] on button at bounding box center [312, 119] width 22 height 19
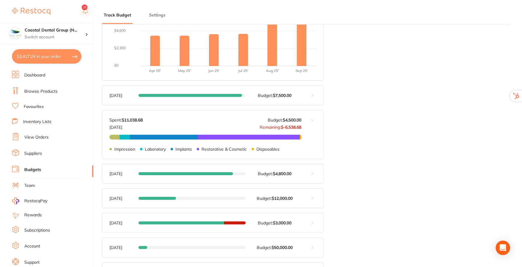
scroll to position [245, 0]
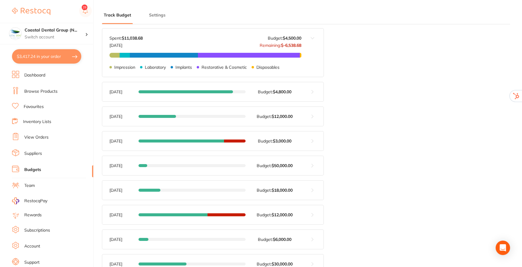
click at [315, 143] on button at bounding box center [312, 140] width 22 height 19
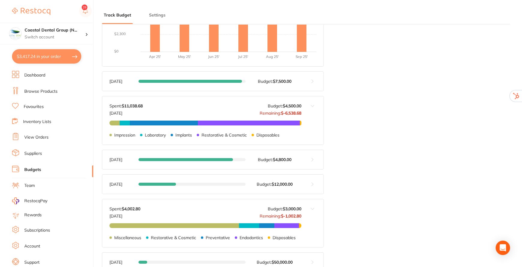
scroll to position [218, 0]
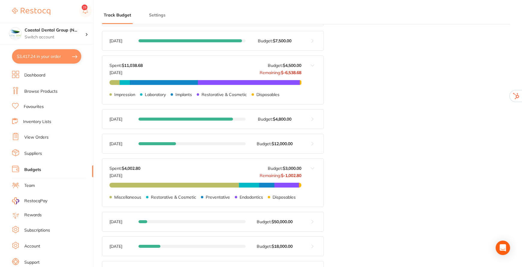
click at [44, 90] on link "Browse Products" at bounding box center [40, 91] width 33 height 6
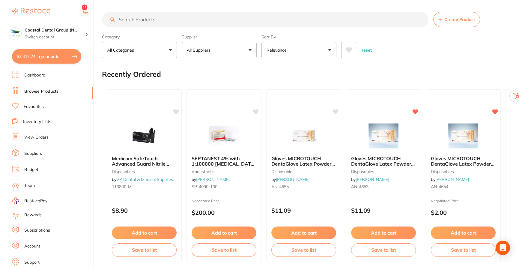
click at [189, 22] on input "search" at bounding box center [265, 19] width 326 height 15
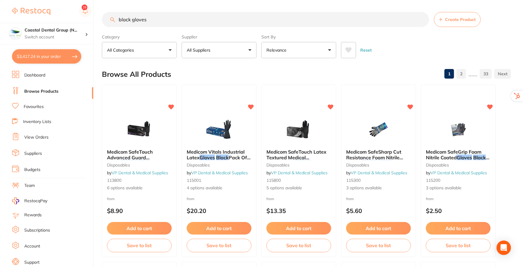
type input "black gloves"
click at [250, 55] on button "All Suppliers" at bounding box center [219, 50] width 75 height 16
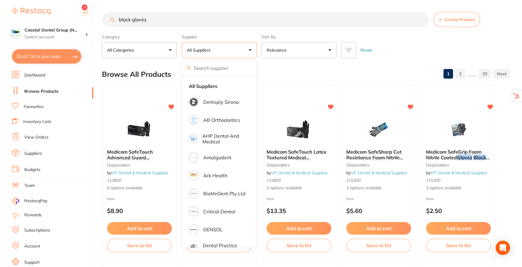
click at [324, 54] on button "Relevance" at bounding box center [298, 50] width 75 height 16
click at [391, 39] on div "Reset" at bounding box center [423, 47] width 164 height 21
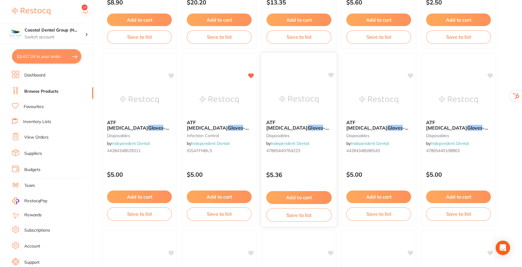
scroll to position [218, 0]
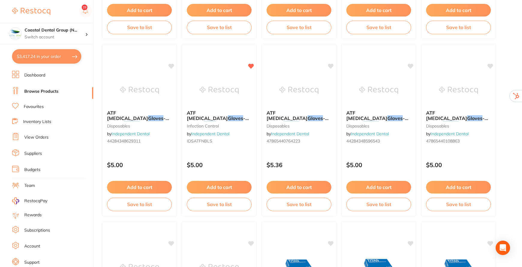
click at [51, 55] on button "$3,417.24 in your order" at bounding box center [46, 56] width 69 height 14
checkbox input "true"
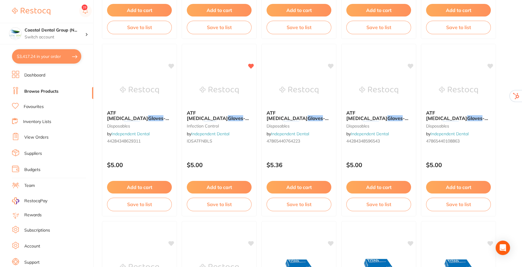
checkbox input "true"
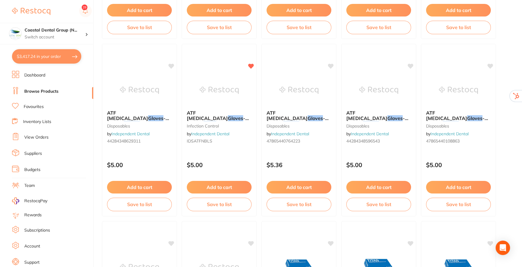
checkbox input "true"
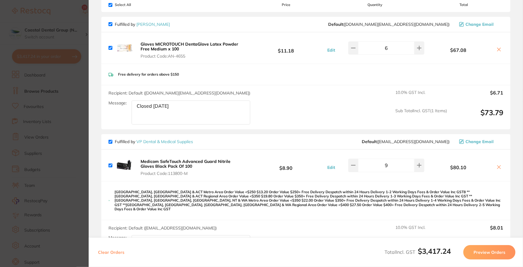
scroll to position [0, 0]
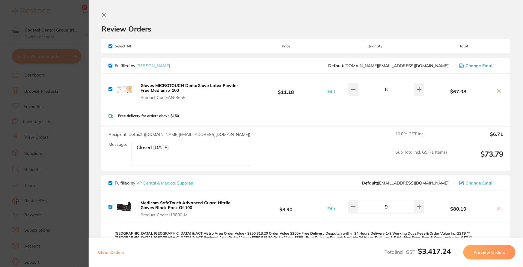
click at [110, 45] on input "checkbox" at bounding box center [111, 46] width 4 height 4
checkbox input "false"
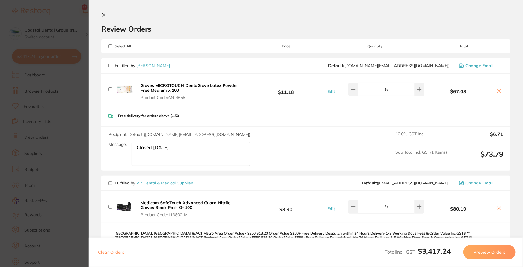
checkbox input "false"
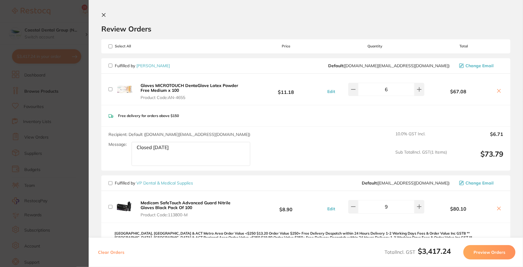
checkbox input "false"
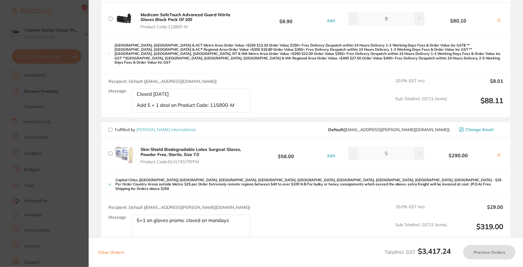
scroll to position [191, 0]
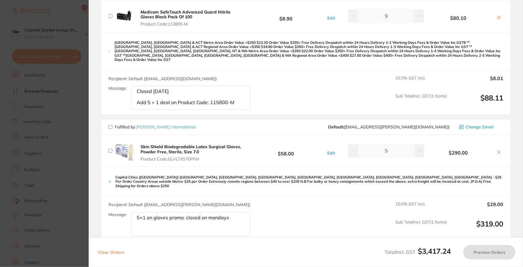
click at [112, 124] on span "Fulfilled by Livingstone International" at bounding box center [152, 126] width 87 height 5
click at [109, 125] on input "checkbox" at bounding box center [111, 127] width 4 height 4
checkbox input "true"
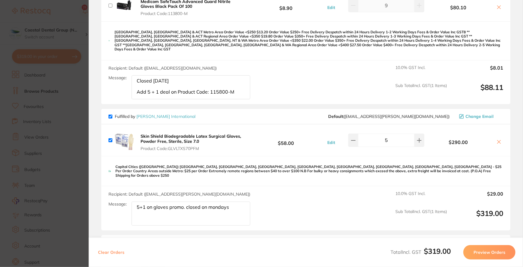
scroll to position [272, 0]
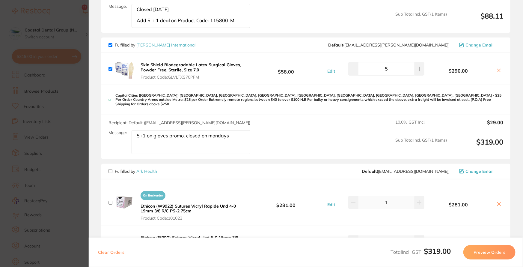
click at [111, 169] on input "checkbox" at bounding box center [111, 171] width 4 height 4
checkbox input "true"
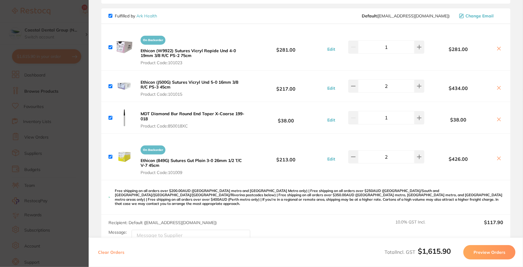
scroll to position [436, 0]
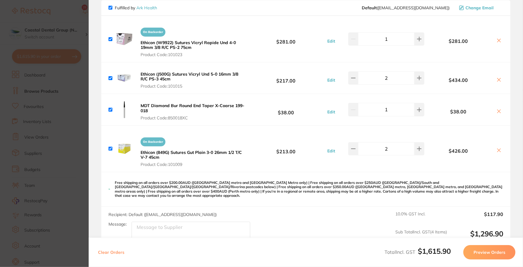
click at [112, 147] on input "checkbox" at bounding box center [111, 149] width 4 height 4
checkbox input "false"
click at [113, 30] on div "On Backorder Ethicon (W9922) Sutures Vicryl Rapide Und 4-0 19mm 3/8 R/C PS-2 75…" at bounding box center [178, 39] width 138 height 37
click at [112, 37] on input "checkbox" at bounding box center [111, 39] width 4 height 4
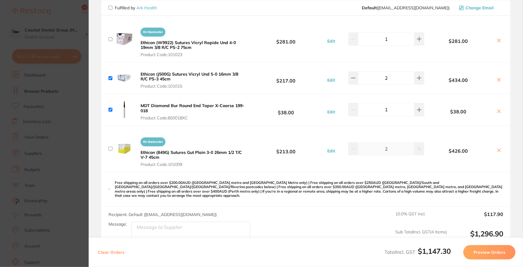
checkbox input "false"
click at [487, 250] on button "Preview Orders" at bounding box center [489, 252] width 52 height 14
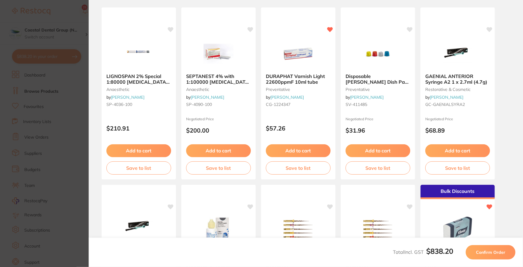
scroll to position [0, 0]
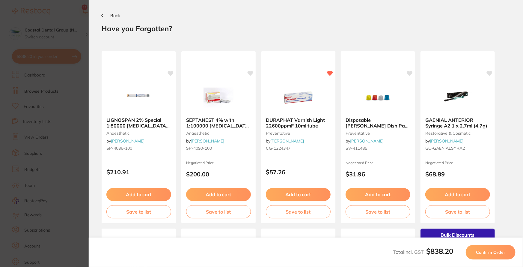
click at [489, 252] on span "Confirm Order" at bounding box center [490, 251] width 29 height 5
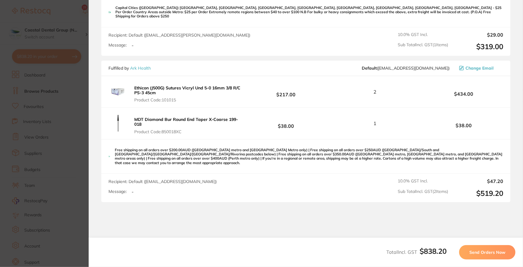
scroll to position [163, 0]
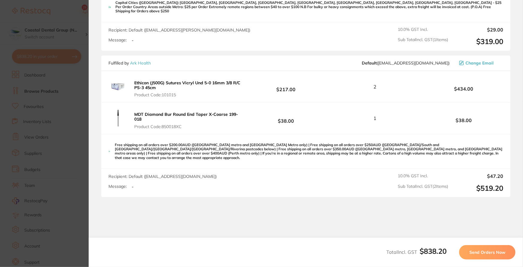
click at [484, 252] on span "Send Orders Now" at bounding box center [487, 251] width 36 height 5
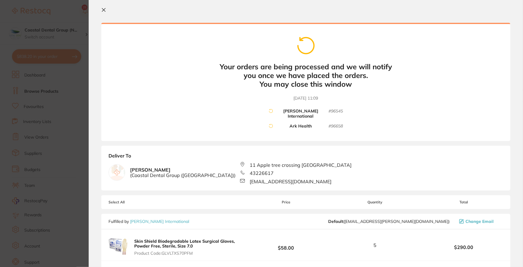
scroll to position [0, 0]
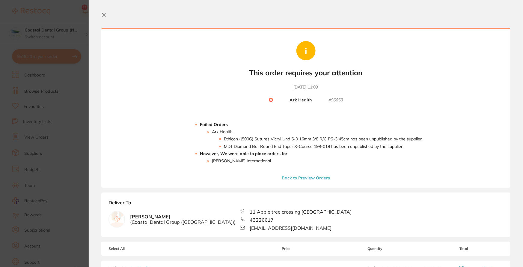
click at [105, 16] on icon at bounding box center [103, 14] width 3 height 3
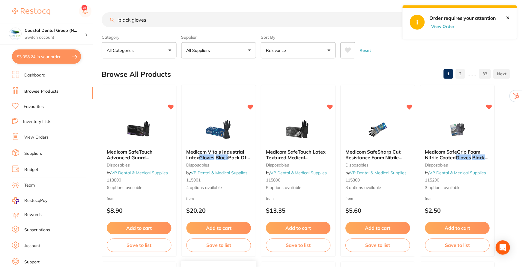
scroll to position [218, 0]
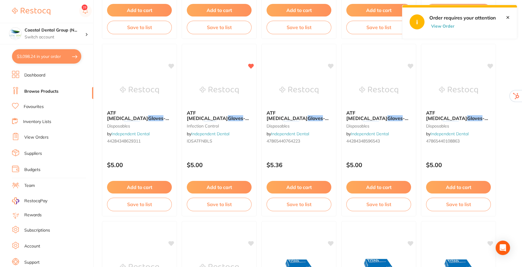
click at [33, 135] on link "View Orders" at bounding box center [36, 137] width 24 height 6
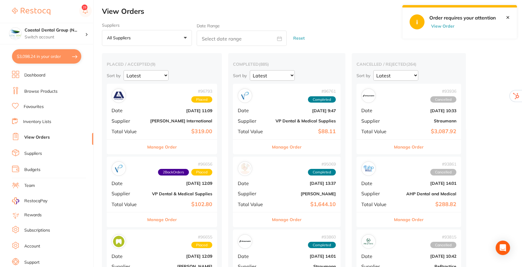
click at [507, 16] on link "✕" at bounding box center [508, 17] width 4 height 5
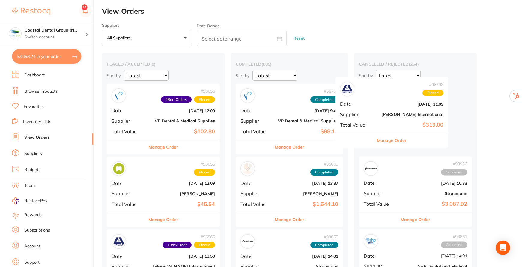
drag, startPoint x: 183, startPoint y: 106, endPoint x: 421, endPoint y: 107, distance: 237.4
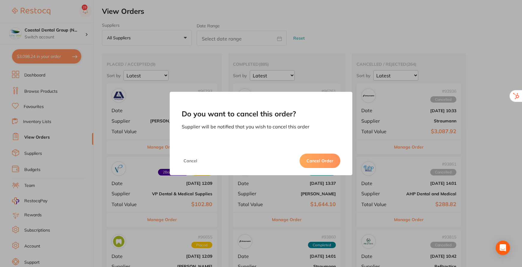
click at [320, 162] on button "Cancel Order" at bounding box center [319, 160] width 41 height 14
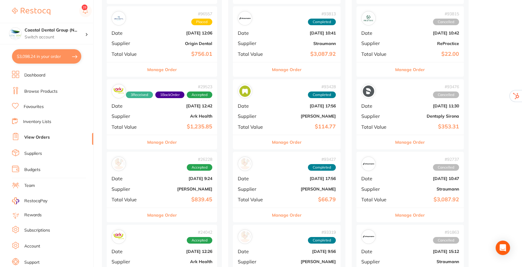
scroll to position [300, 0]
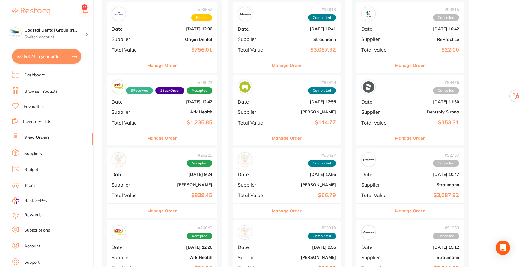
click at [164, 136] on button "Manage Order" at bounding box center [162, 138] width 30 height 14
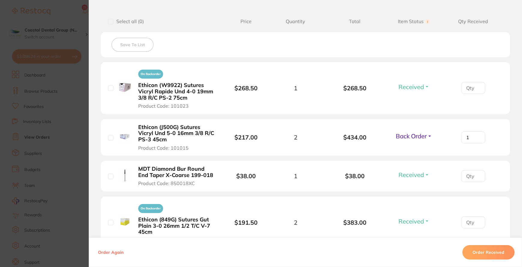
scroll to position [163, 0]
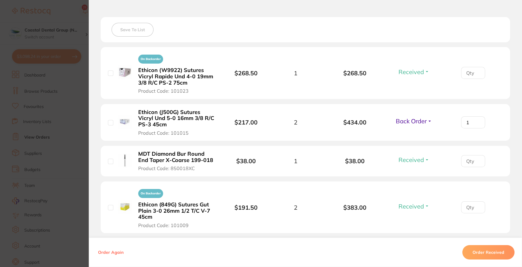
click at [110, 252] on button "Order Again" at bounding box center [110, 251] width 29 height 5
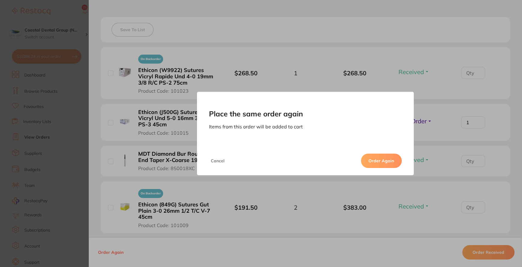
click at [384, 161] on button "Order Again" at bounding box center [381, 160] width 41 height 14
type input "2"
type input "4"
type input "2"
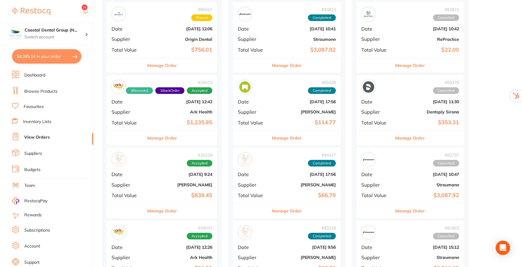
click at [167, 208] on button "Manage Order" at bounding box center [162, 211] width 30 height 14
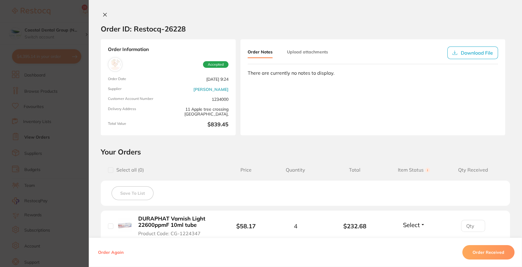
click at [104, 14] on icon at bounding box center [105, 14] width 5 height 5
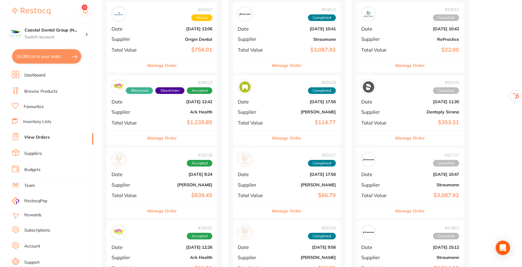
click at [161, 135] on button "Manage Order" at bounding box center [162, 138] width 30 height 14
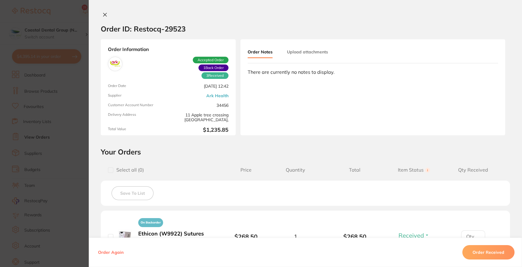
click at [295, 49] on button "Upload attachments" at bounding box center [307, 51] width 41 height 11
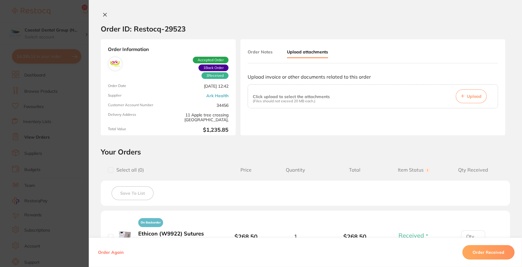
click at [103, 13] on icon at bounding box center [104, 14] width 3 height 3
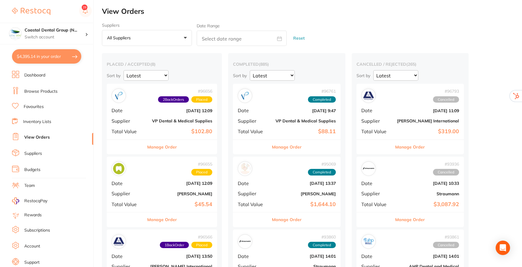
click at [278, 40] on icon at bounding box center [279, 38] width 5 height 5
select select "9"
select select "2025"
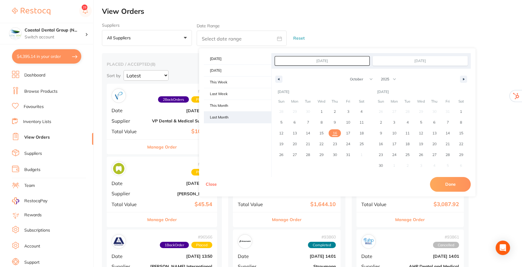
click at [219, 113] on span "Last Month" at bounding box center [237, 117] width 67 height 11
type input "Sep 1, 2025"
type input "Sep 30, 2025"
select select "8"
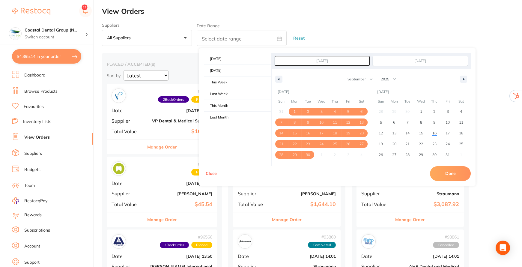
click at [447, 175] on button "Done" at bounding box center [450, 173] width 41 height 14
type input "Sept 1 2025 to Sept 30 2025"
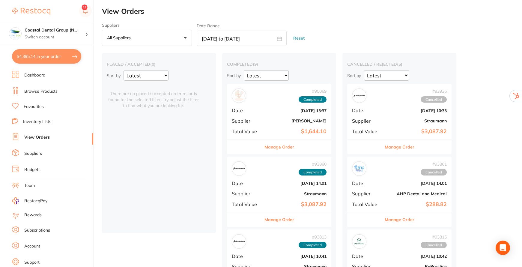
click at [277, 146] on button "Manage Order" at bounding box center [279, 147] width 30 height 14
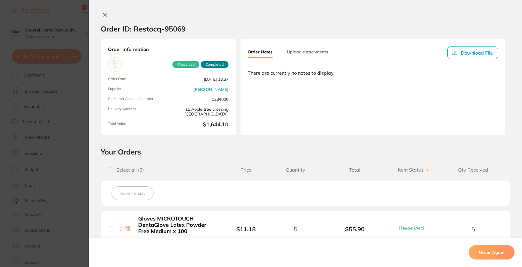
click at [302, 55] on button "Upload attachments" at bounding box center [307, 51] width 41 height 11
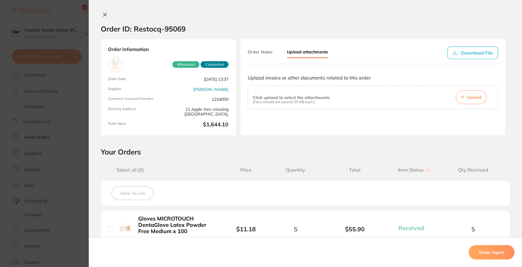
click at [103, 14] on icon at bounding box center [104, 14] width 3 height 3
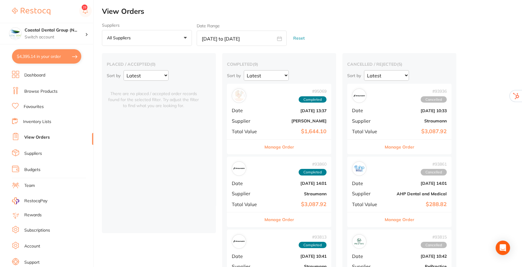
click at [300, 39] on button "Reset" at bounding box center [298, 38] width 15 height 16
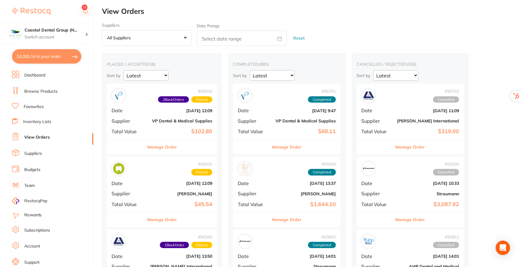
click at [34, 120] on link "Inventory Lists" at bounding box center [37, 122] width 28 height 6
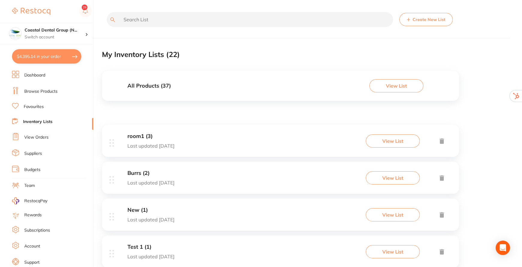
click at [158, 85] on h3 "All Products ( 37 )" at bounding box center [148, 86] width 43 height 6
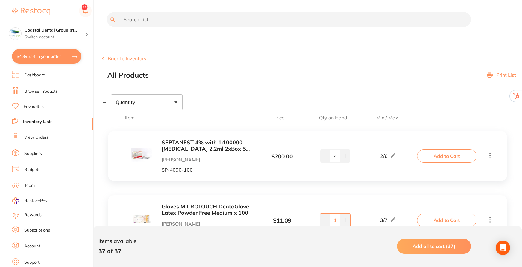
click at [121, 58] on button "Back to Inventory" at bounding box center [124, 58] width 45 height 5
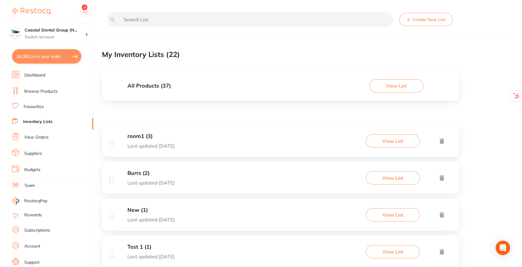
click at [141, 83] on h3 "All Products ( 37 )" at bounding box center [148, 86] width 43 height 6
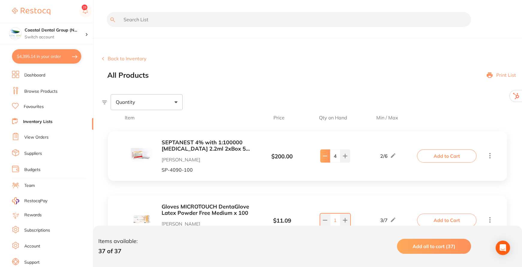
click at [327, 156] on icon at bounding box center [325, 155] width 5 height 5
click at [85, 9] on button at bounding box center [85, 11] width 13 height 14
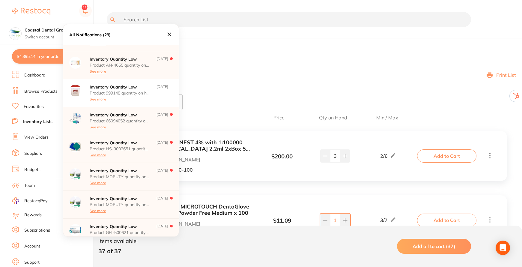
scroll to position [54, 0]
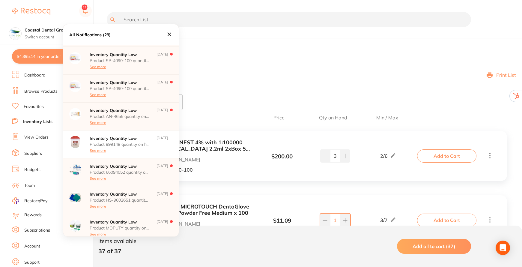
click at [168, 33] on icon at bounding box center [170, 34] width 4 height 4
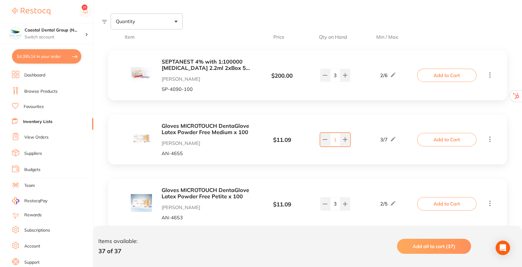
scroll to position [82, 0]
click at [322, 74] on button at bounding box center [325, 74] width 10 height 13
type input "1"
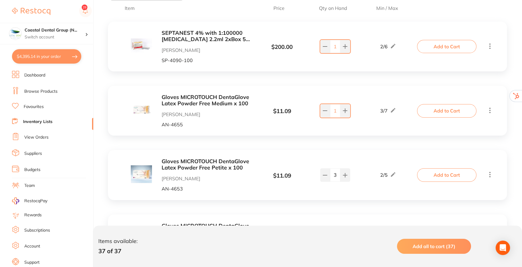
scroll to position [136, 0]
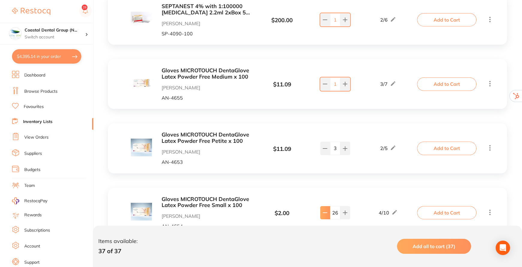
click at [324, 214] on icon at bounding box center [325, 212] width 5 height 5
click at [324, 213] on icon at bounding box center [325, 212] width 5 height 5
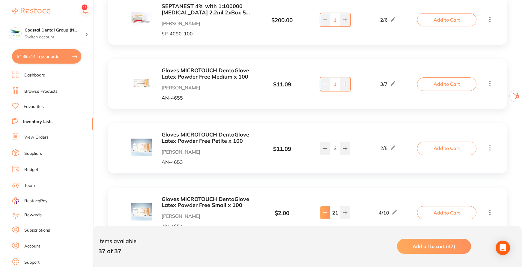
click at [324, 213] on icon at bounding box center [325, 212] width 5 height 5
click at [325, 213] on icon at bounding box center [325, 213] width 4 height 0
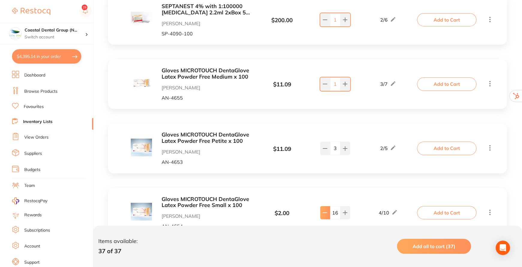
click at [325, 213] on icon at bounding box center [325, 213] width 4 height 0
click at [325, 211] on icon at bounding box center [325, 212] width 5 height 5
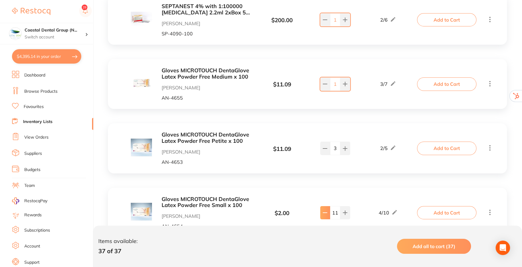
click at [325, 211] on icon at bounding box center [325, 212] width 5 height 5
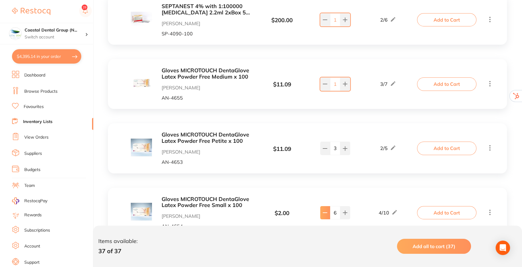
click at [325, 211] on icon at bounding box center [325, 212] width 5 height 5
type input "3"
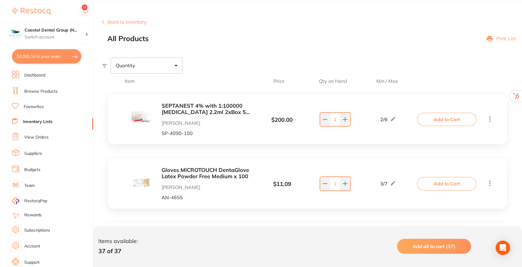
scroll to position [27, 0]
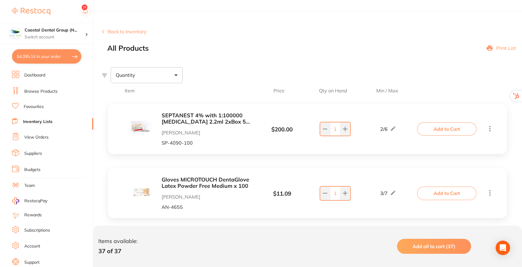
click at [177, 75] on span at bounding box center [175, 75] width 3 height 2
click at [147, 93] on span "Below min limit" at bounding box center [146, 94] width 44 height 13
click at [122, 93] on input "Below min limit" at bounding box center [119, 93] width 5 height 5
checkbox input "true"
click at [374, 62] on section "Back to Inventory All Products Print List Quantity 1 Item Price Qty on Hand Min…" at bounding box center [312, 171] width 420 height 315
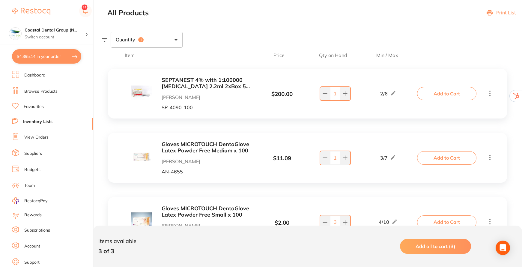
scroll to position [101, 0]
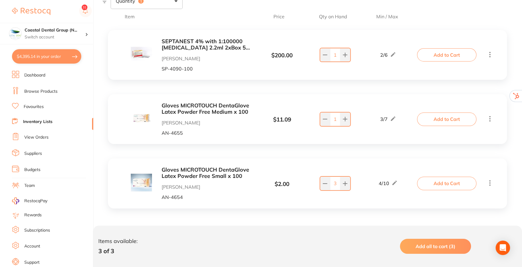
click at [433, 247] on span "Add all to cart (3)" at bounding box center [435, 246] width 40 height 6
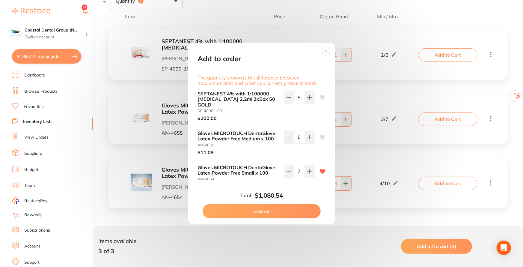
click at [266, 208] on button "Confirm" at bounding box center [262, 211] width 118 height 14
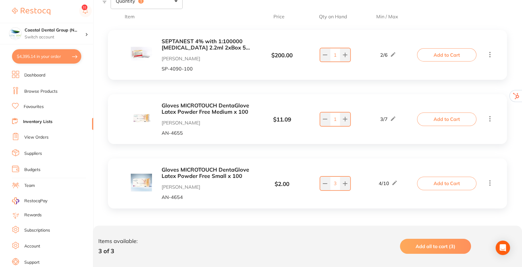
click at [34, 134] on link "View Orders" at bounding box center [36, 137] width 24 height 6
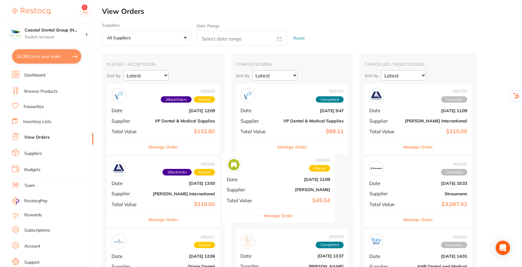
drag, startPoint x: 285, startPoint y: 185, endPoint x: 324, endPoint y: 186, distance: 39.0
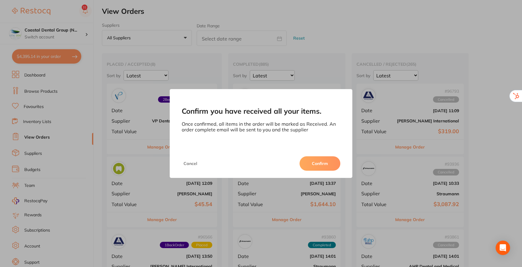
click at [321, 163] on button "Confirm" at bounding box center [319, 163] width 41 height 14
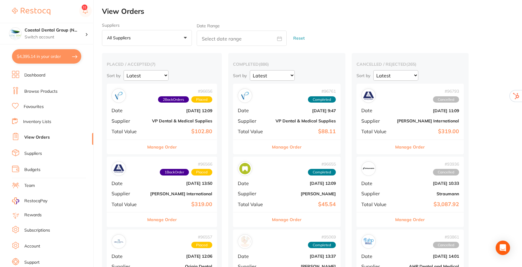
click at [44, 122] on link "Inventory Lists" at bounding box center [37, 122] width 28 height 6
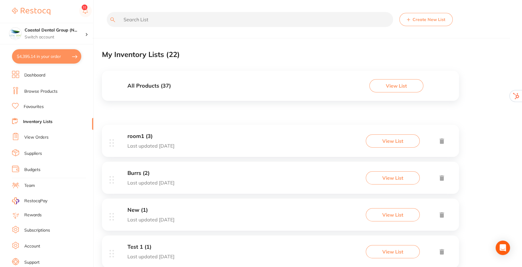
click at [144, 85] on h3 "All Products ( 37 )" at bounding box center [148, 86] width 43 height 6
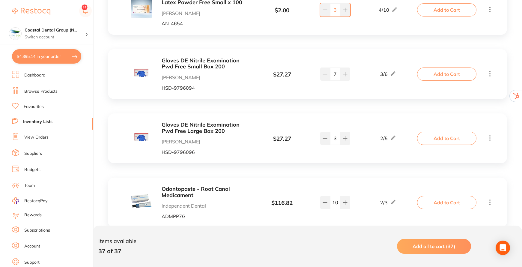
scroll to position [381, 0]
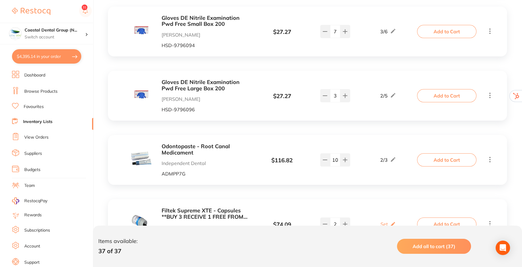
click at [28, 214] on link "Rewards" at bounding box center [32, 215] width 17 height 6
click at [31, 228] on link "Subscriptions" at bounding box center [37, 230] width 26 height 6
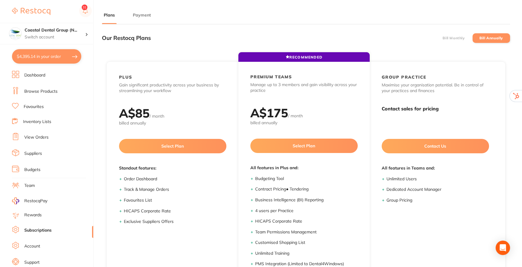
click at [136, 15] on button "Payment" at bounding box center [142, 15] width 22 height 6
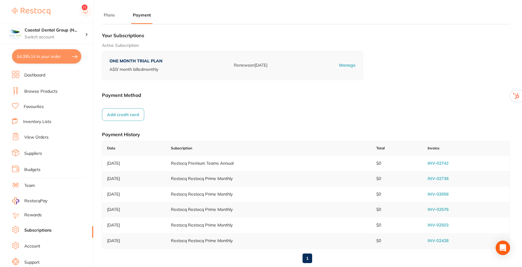
click at [109, 18] on li "Plans" at bounding box center [109, 18] width 15 height 12
click at [112, 15] on button "Plans" at bounding box center [109, 15] width 15 height 6
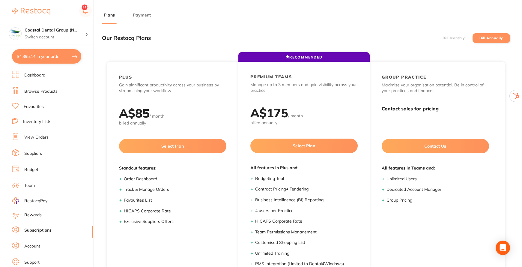
click at [141, 16] on button "Payment" at bounding box center [142, 15] width 22 height 6
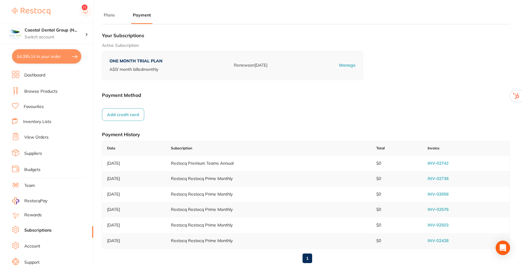
click at [44, 90] on link "Browse Products" at bounding box center [40, 91] width 33 height 6
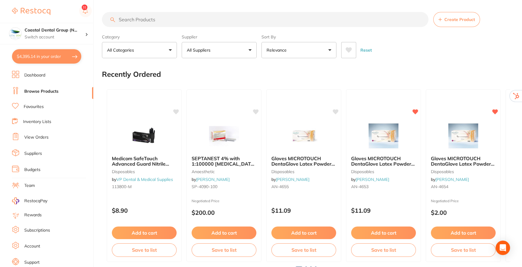
click at [249, 50] on button "All Suppliers" at bounding box center [219, 50] width 75 height 16
click at [251, 50] on button "All Suppliers" at bounding box center [219, 50] width 75 height 16
click at [250, 50] on button "All Suppliers" at bounding box center [219, 50] width 75 height 16
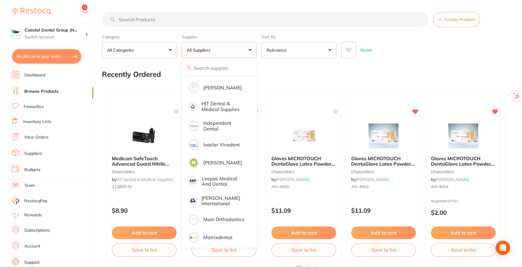
scroll to position [300, 0]
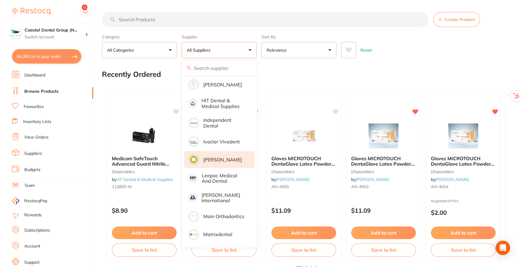
click at [218, 156] on li "[PERSON_NAME]" at bounding box center [219, 159] width 70 height 17
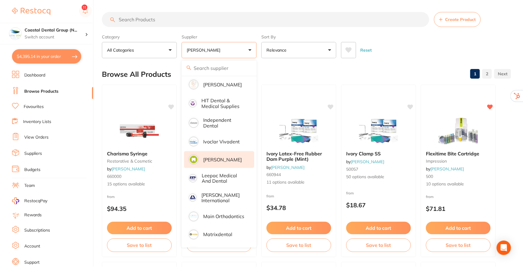
click at [459, 50] on div "Reset" at bounding box center [423, 47] width 165 height 21
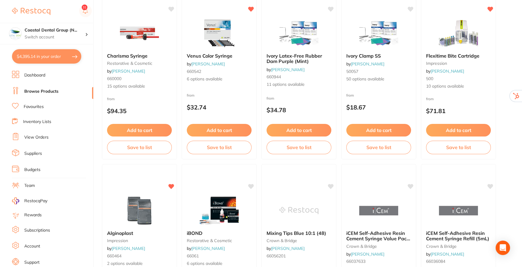
scroll to position [27, 0]
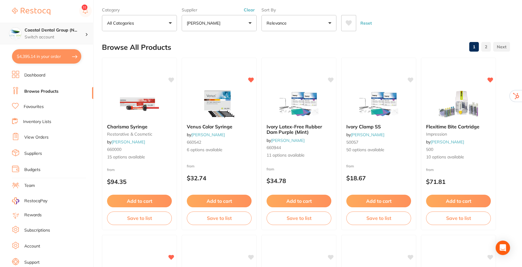
click at [75, 35] on p "Switch account" at bounding box center [55, 37] width 61 height 6
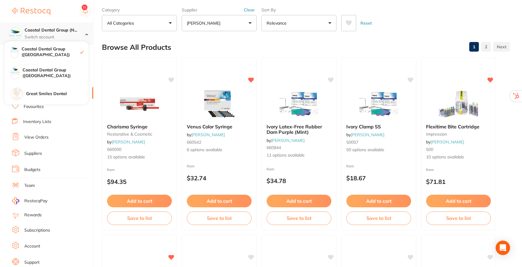
click at [75, 35] on p "Switch account" at bounding box center [55, 37] width 61 height 6
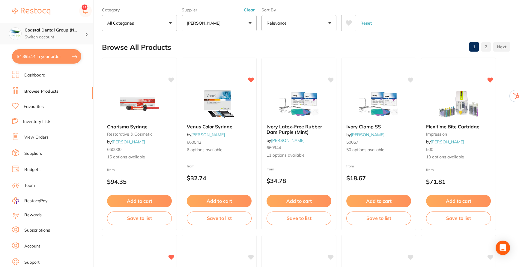
click at [75, 34] on p "Switch account" at bounding box center [55, 37] width 61 height 6
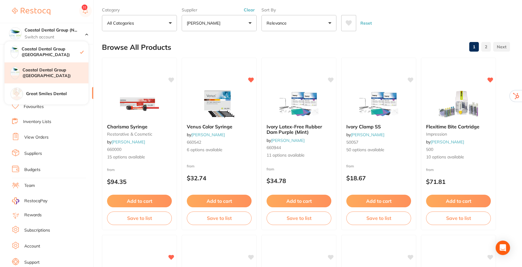
click at [58, 69] on h4 "Coastal Dental Group ([GEOGRAPHIC_DATA])" at bounding box center [55, 73] width 66 height 12
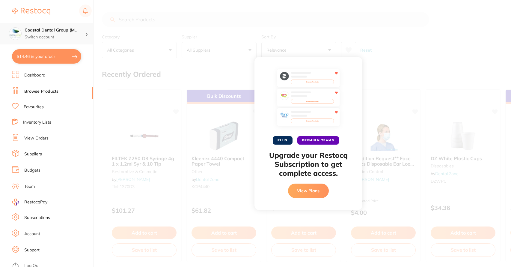
click at [82, 33] on div "Coastal Dental Group (M... Switch account" at bounding box center [55, 33] width 61 height 13
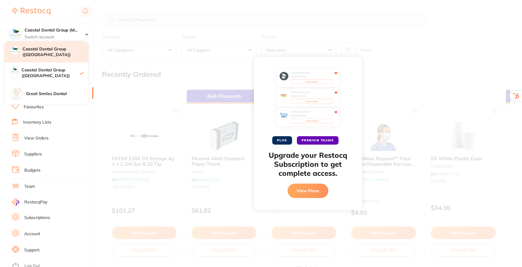
click at [46, 71] on h4 "Coastal Dental Group ([GEOGRAPHIC_DATA])" at bounding box center [51, 73] width 58 height 12
click at [49, 51] on h4 "Coastal Dental Group ([GEOGRAPHIC_DATA])" at bounding box center [55, 52] width 66 height 12
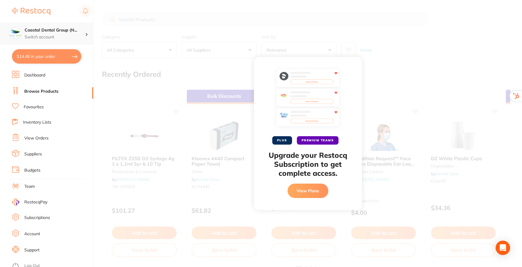
click at [69, 36] on p "Switch account" at bounding box center [55, 37] width 61 height 6
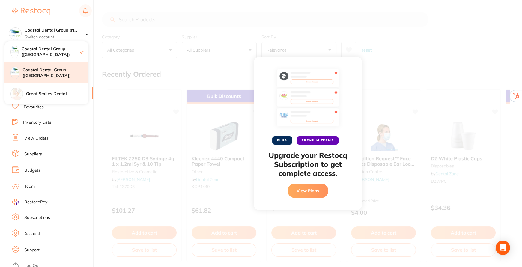
click at [58, 71] on h4 "Coastal Dental Group ([GEOGRAPHIC_DATA])" at bounding box center [55, 73] width 66 height 12
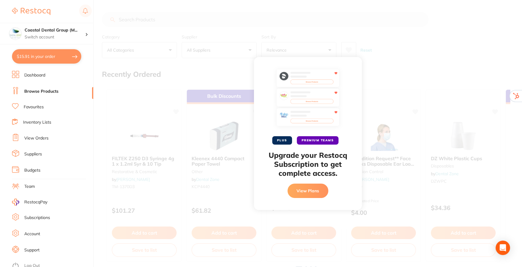
checkbox input "true"
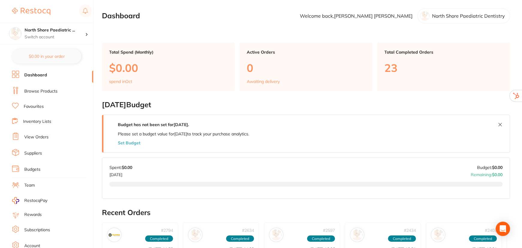
scroll to position [27, 0]
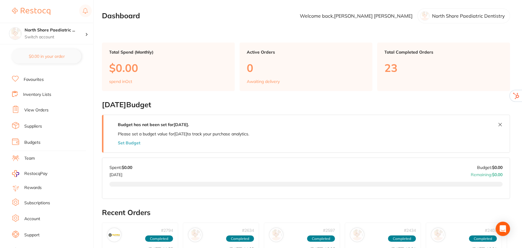
click at [36, 216] on link "Account" at bounding box center [32, 219] width 16 height 6
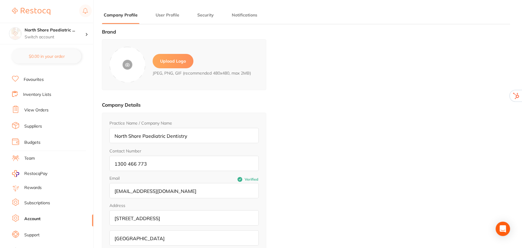
type input "[PERSON_NAME]"
type input "1300 466 773"
type input "[EMAIL_ADDRESS][DOMAIN_NAME]"
